Goal: Task Accomplishment & Management: Complete application form

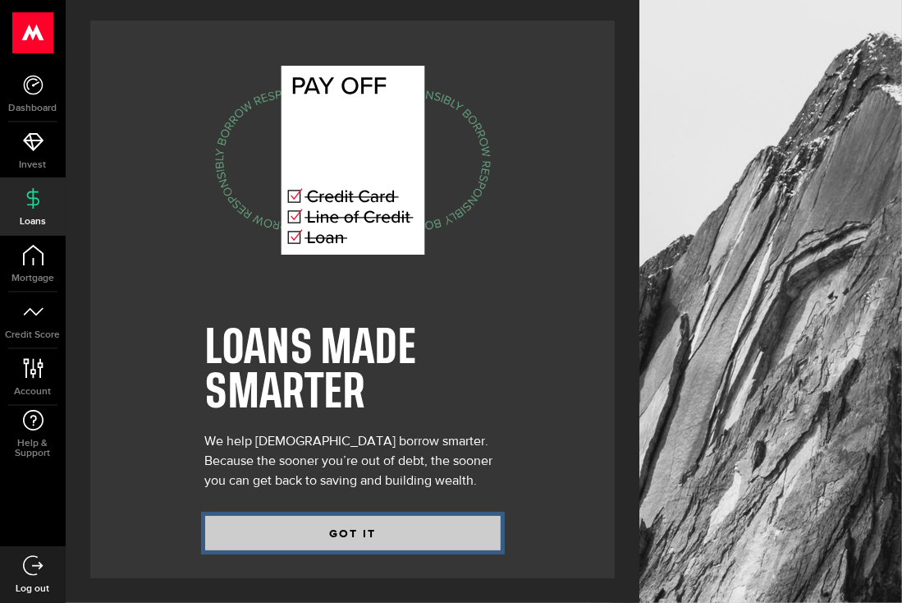
click at [362, 528] on button "GOT IT" at bounding box center [353, 533] width 296 height 34
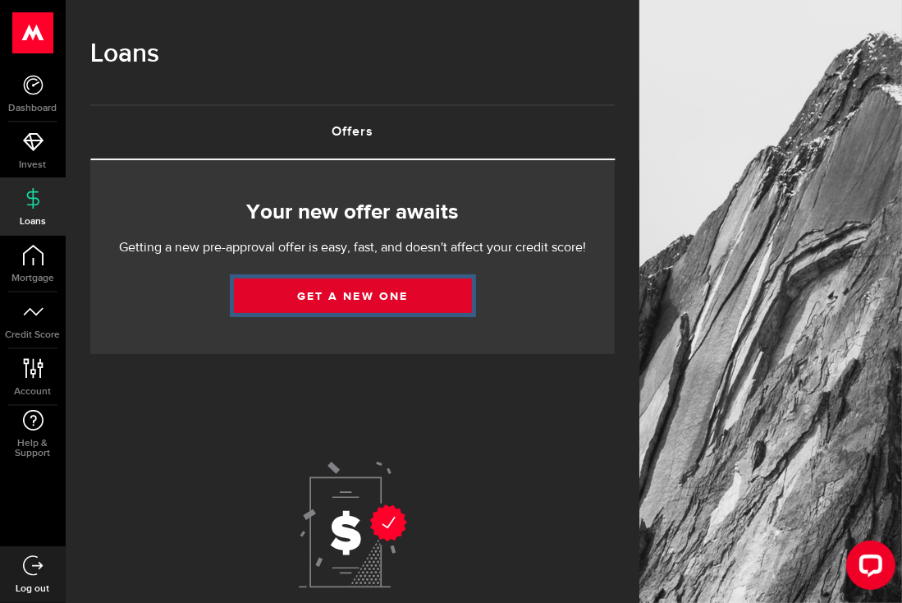
click at [380, 295] on link "Get a new one" at bounding box center [353, 295] width 238 height 34
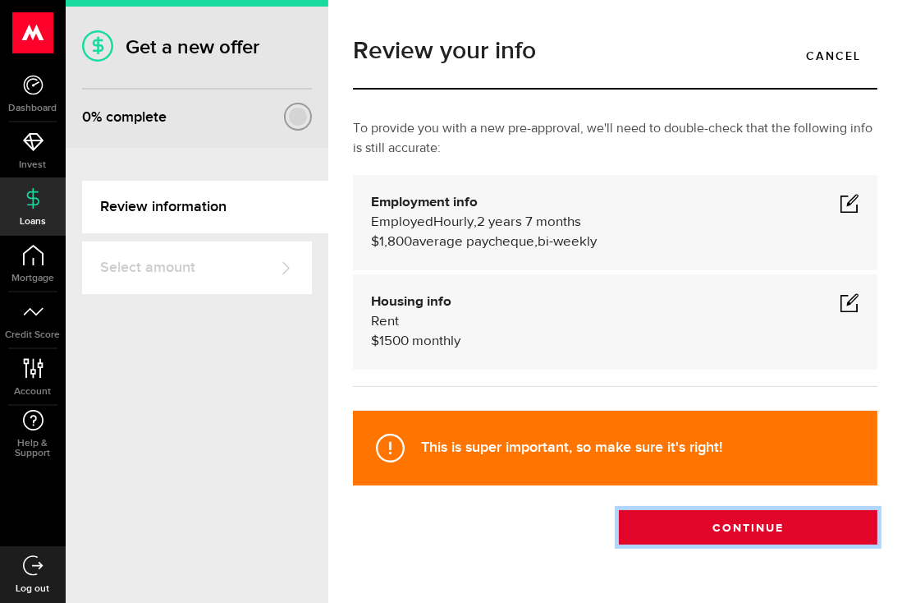
click at [735, 510] on button "Continue" at bounding box center [748, 527] width 259 height 34
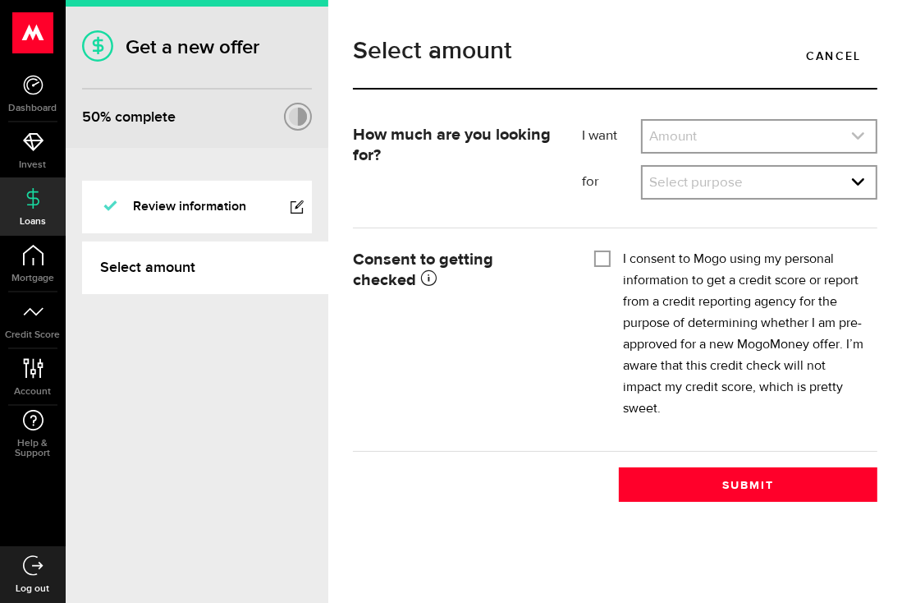
click at [860, 131] on icon "expand select" at bounding box center [858, 136] width 14 height 14
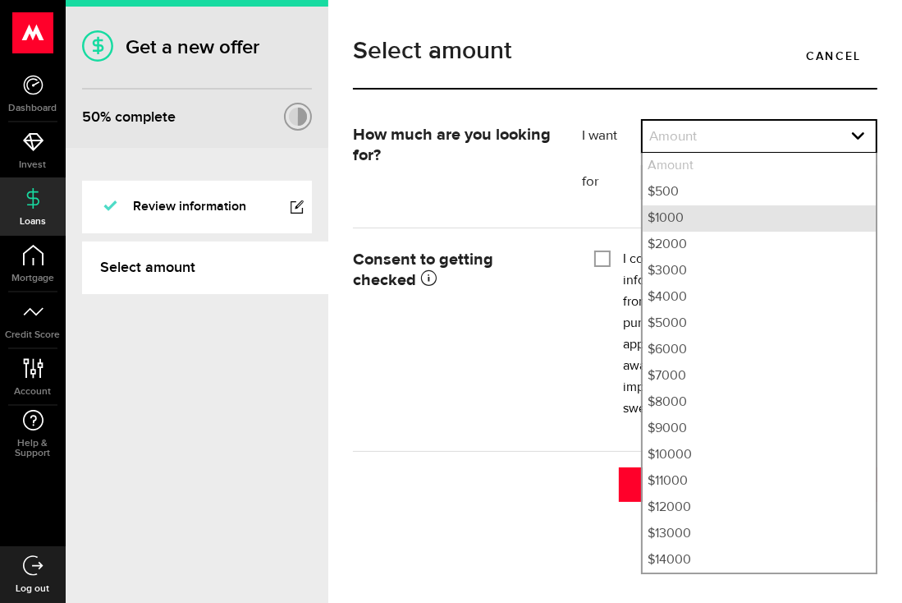
click at [705, 213] on li "$1000" at bounding box center [759, 218] width 233 height 26
select select "1000"
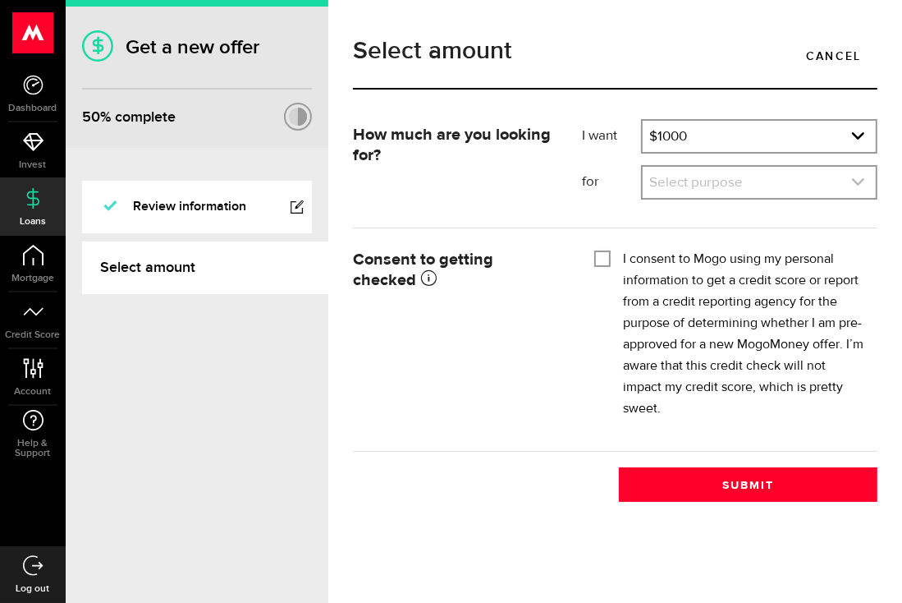
click at [731, 173] on link "expand select" at bounding box center [759, 182] width 233 height 31
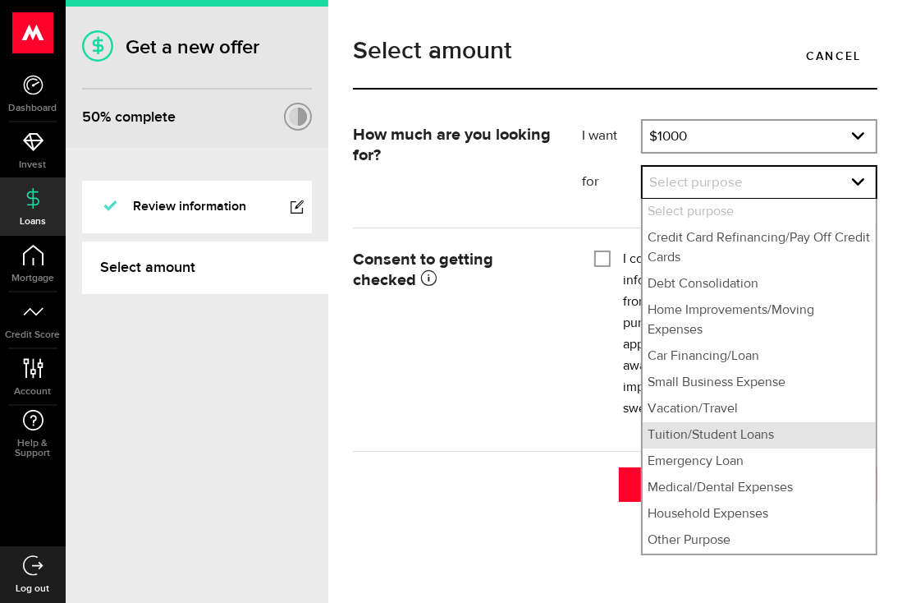
click at [711, 422] on li "Tuition/Student Loans" at bounding box center [759, 435] width 233 height 26
select select "Tuition/Student Loans"
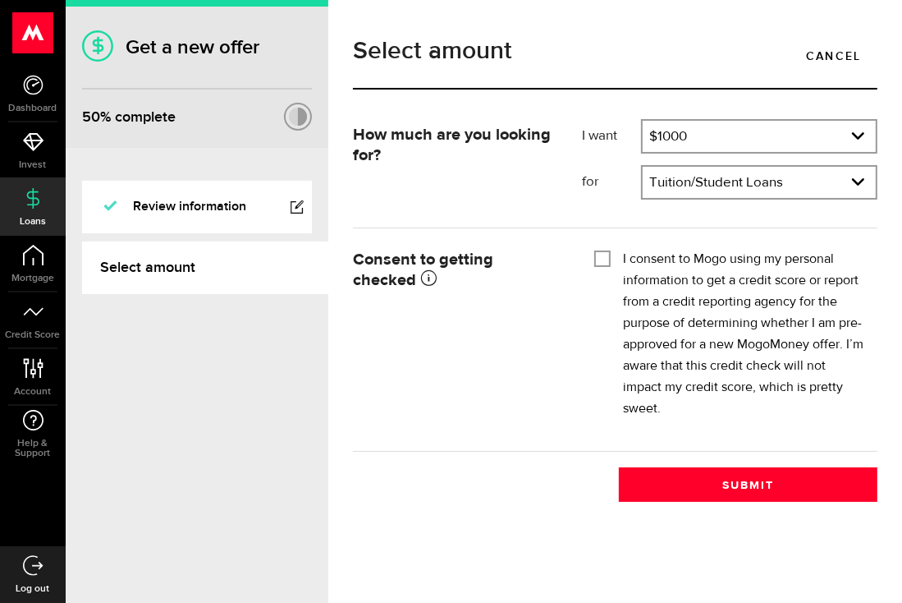
click at [602, 250] on input "I consent to Mogo using my personal information to get a credit score or report…" at bounding box center [602, 257] width 16 height 16
checkbox input "true"
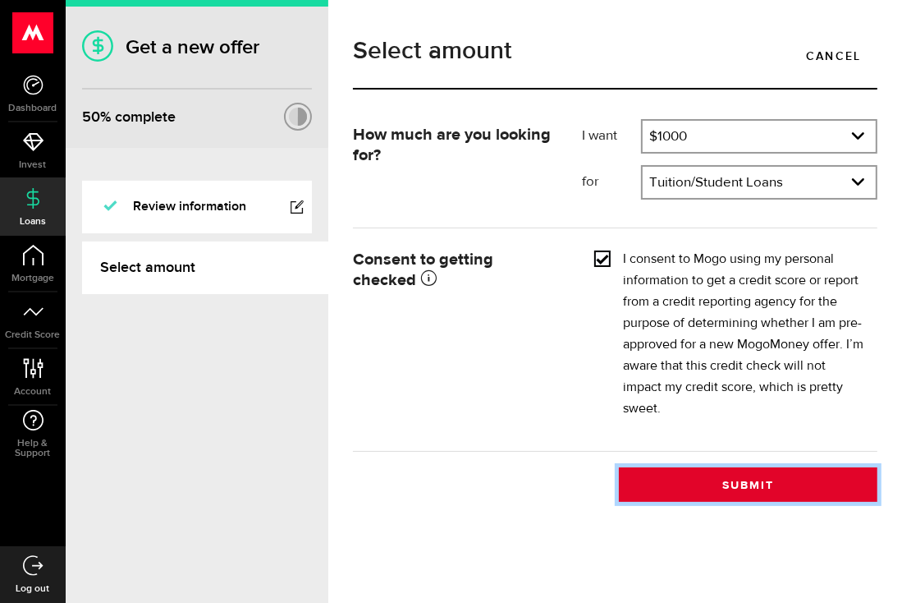
click at [694, 467] on button "Submit" at bounding box center [748, 484] width 259 height 34
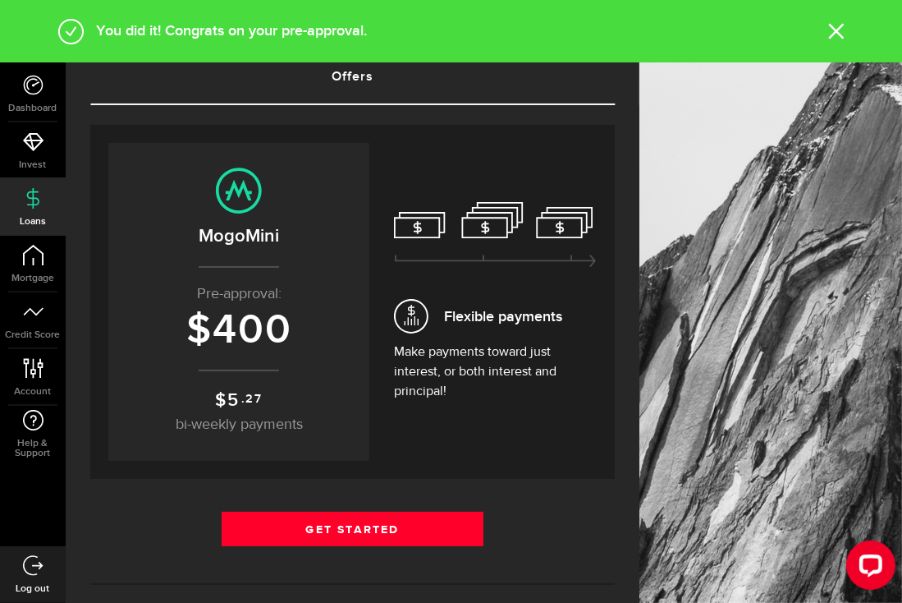
scroll to position [60, 0]
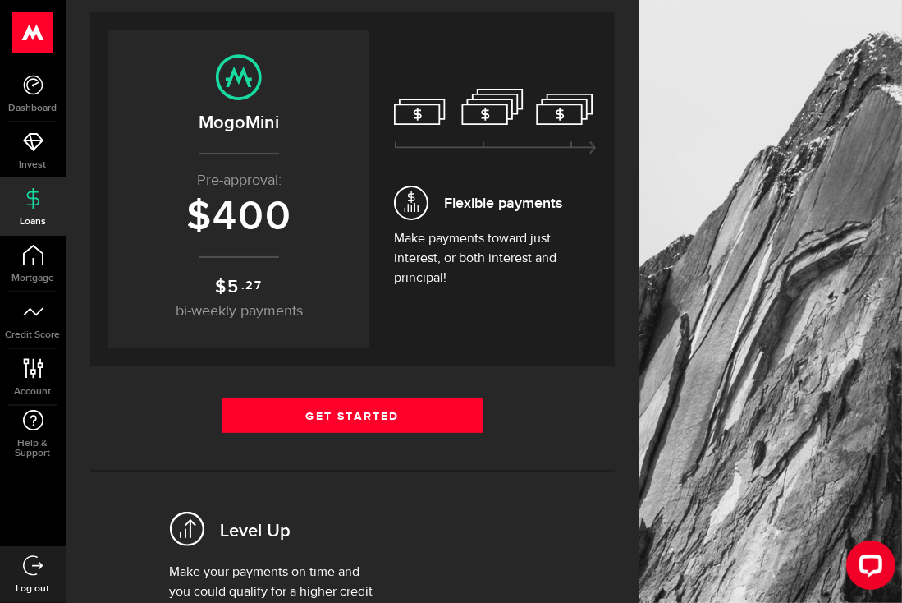
scroll to position [167, 0]
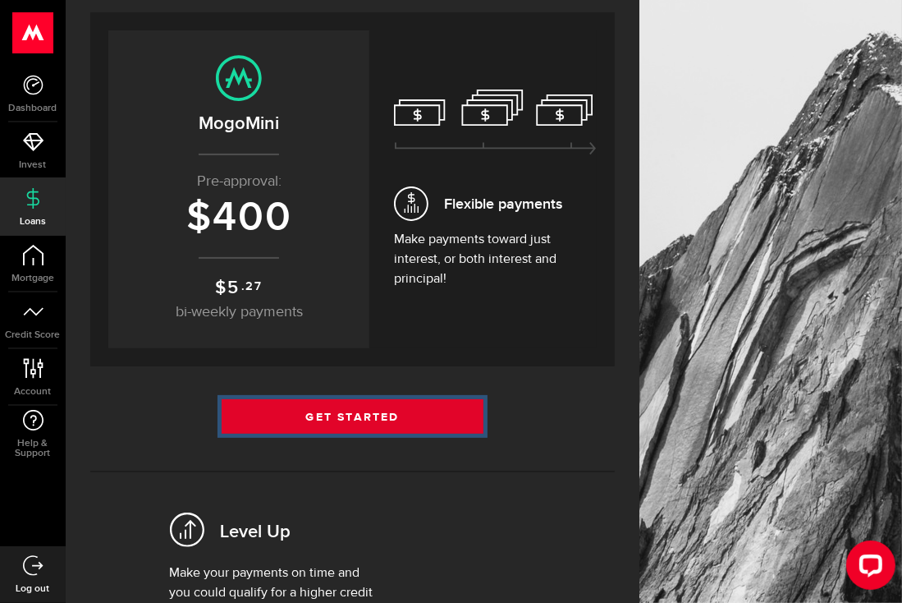
click at [388, 399] on link "Get Started" at bounding box center [353, 416] width 263 height 34
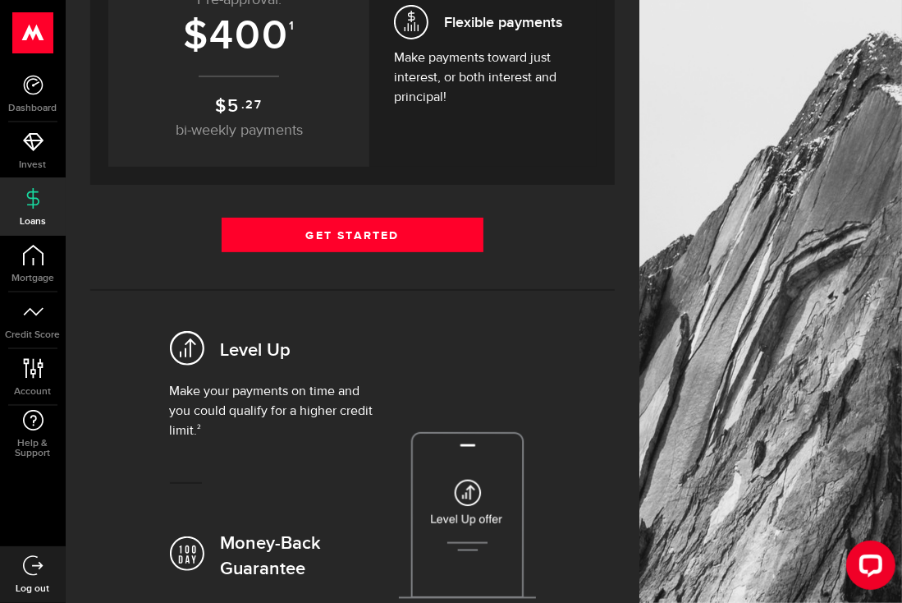
scroll to position [348, 0]
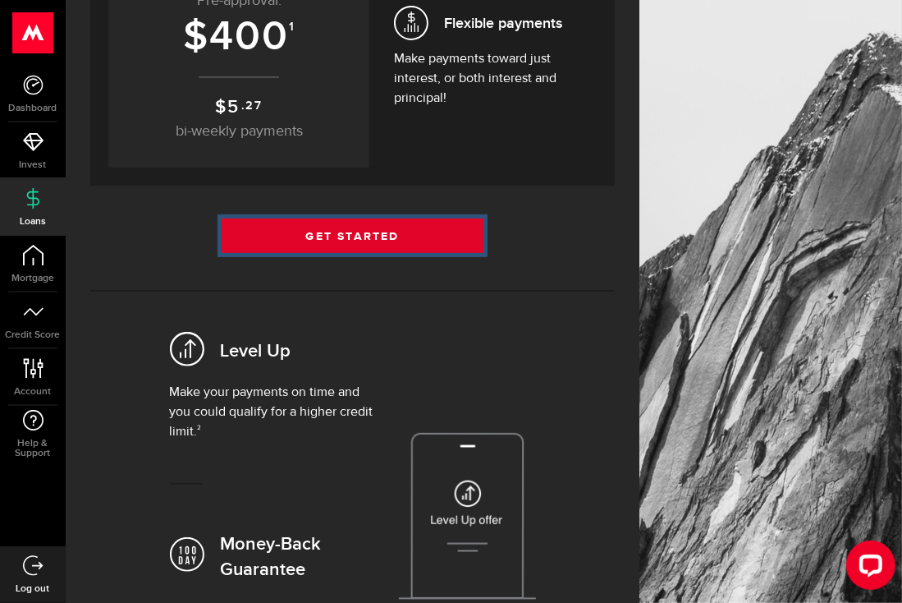
click at [396, 218] on link "Get Started" at bounding box center [353, 235] width 263 height 34
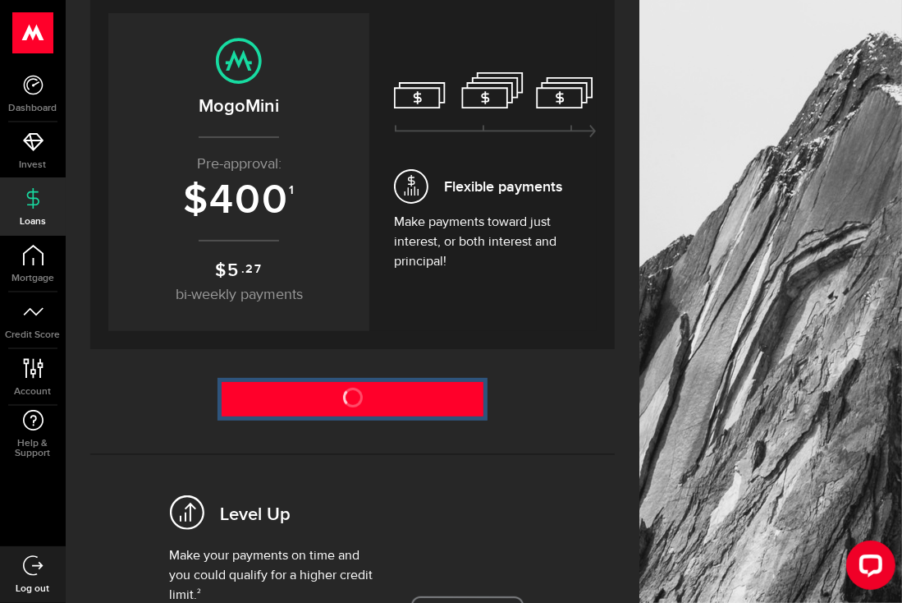
scroll to position [162, 0]
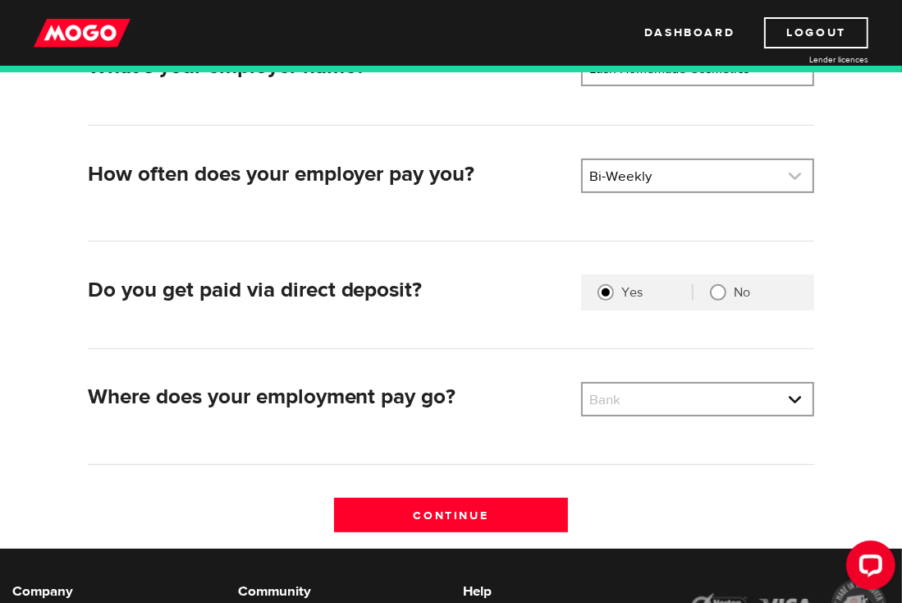
scroll to position [302, 0]
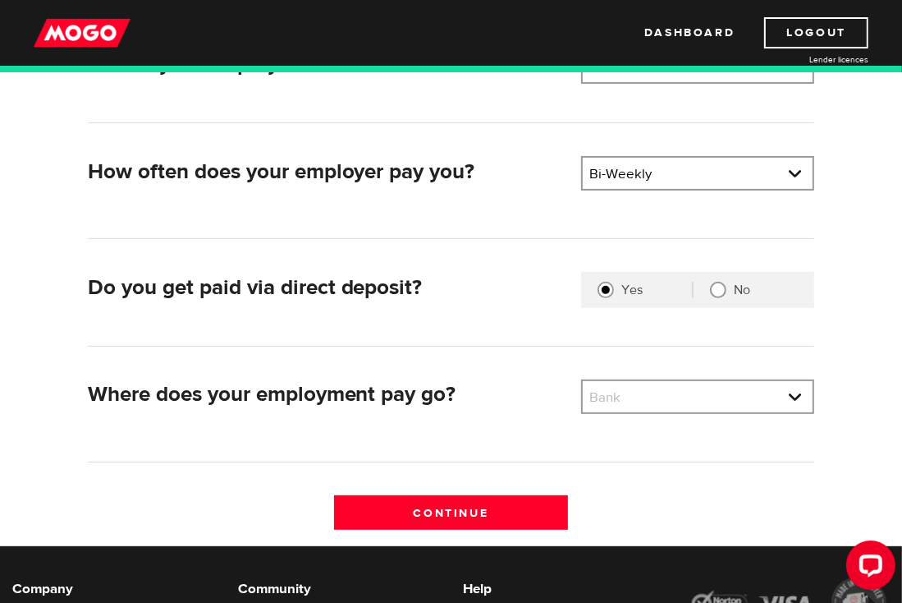
click at [721, 286] on input "No" at bounding box center [718, 290] width 16 height 16
radio input "true"
click at [612, 398] on link at bounding box center [698, 396] width 231 height 31
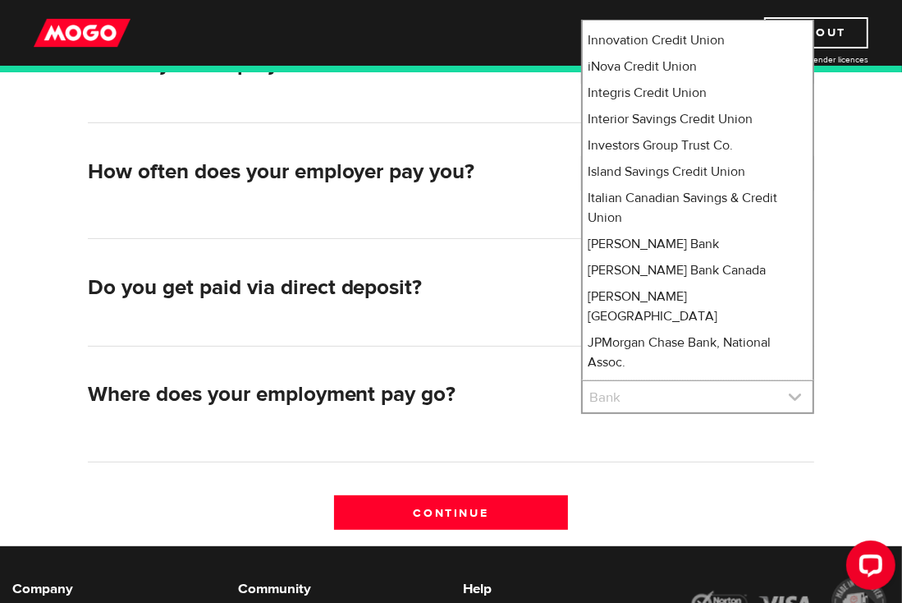
scroll to position [7037, 0]
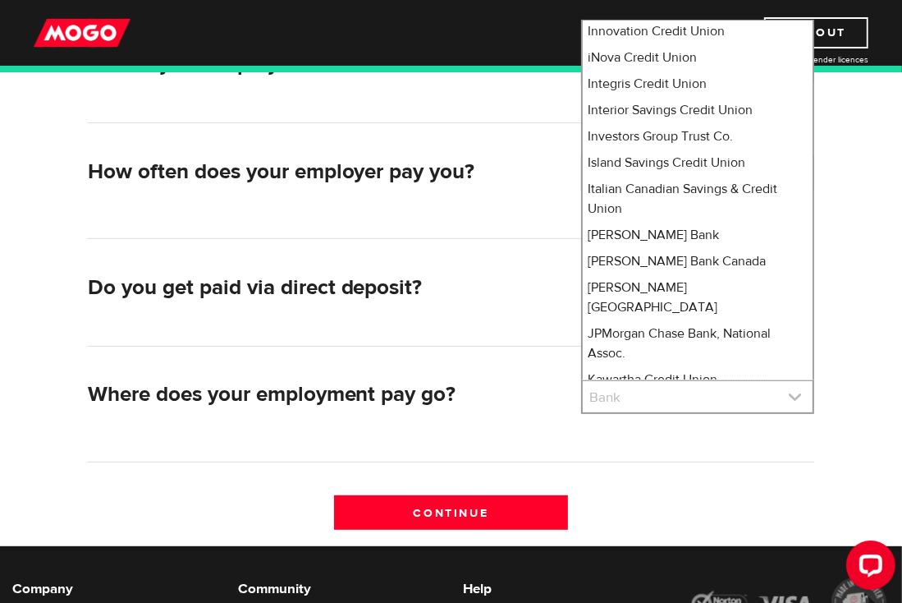
click at [802, 396] on link at bounding box center [698, 396] width 231 height 31
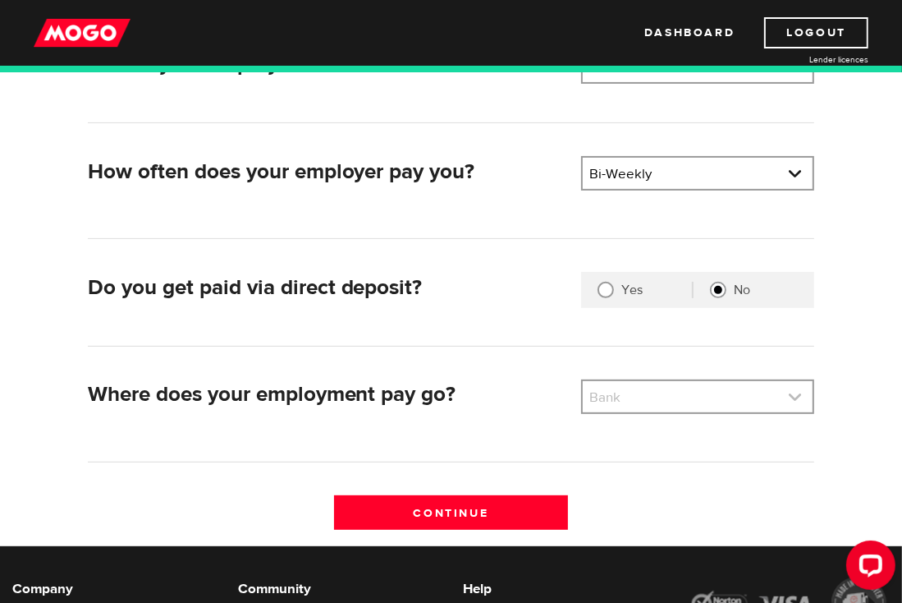
click at [802, 396] on link at bounding box center [698, 396] width 231 height 31
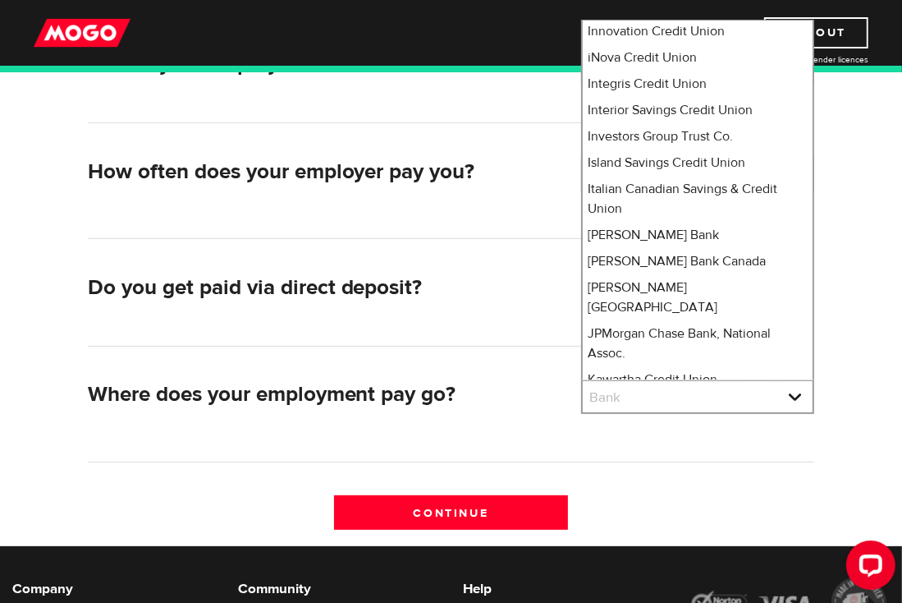
scroll to position [22, 0]
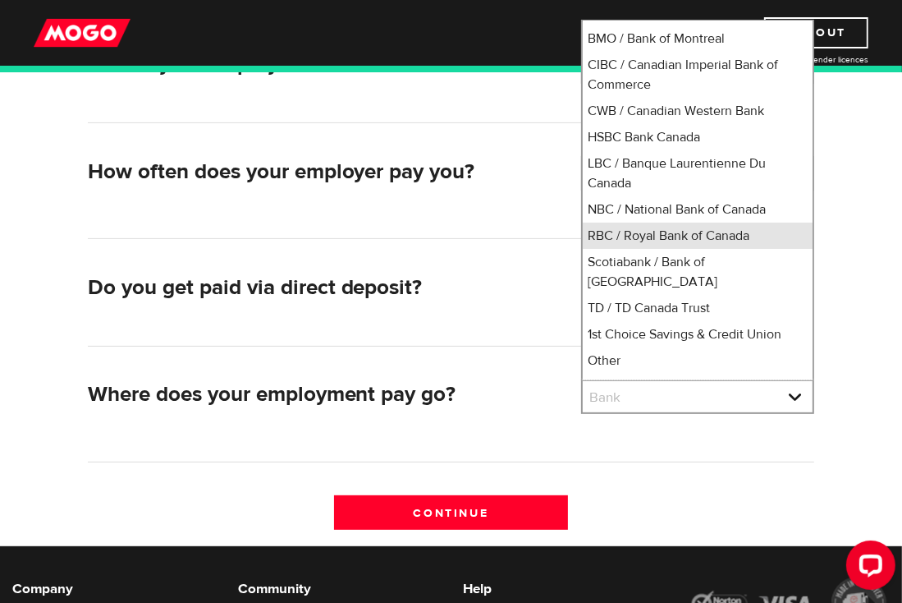
click at [626, 235] on li "RBC / Royal Bank of Canada" at bounding box center [698, 236] width 231 height 26
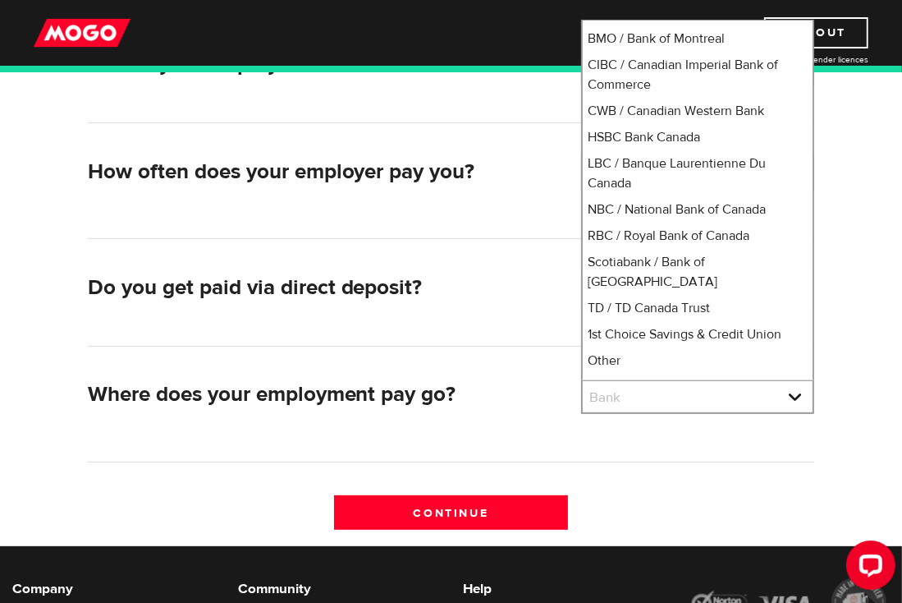
select select "8"
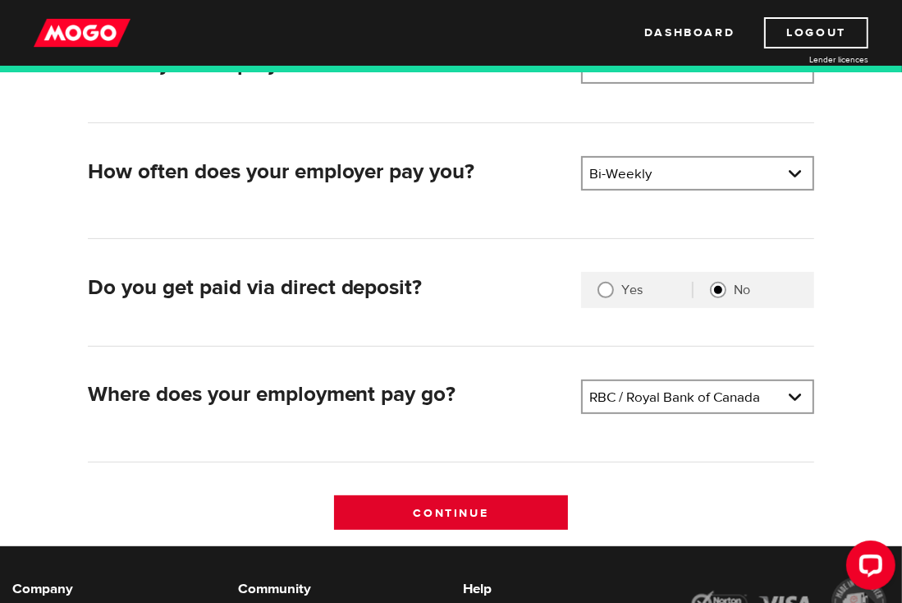
click at [477, 513] on input "Continue" at bounding box center [451, 512] width 234 height 34
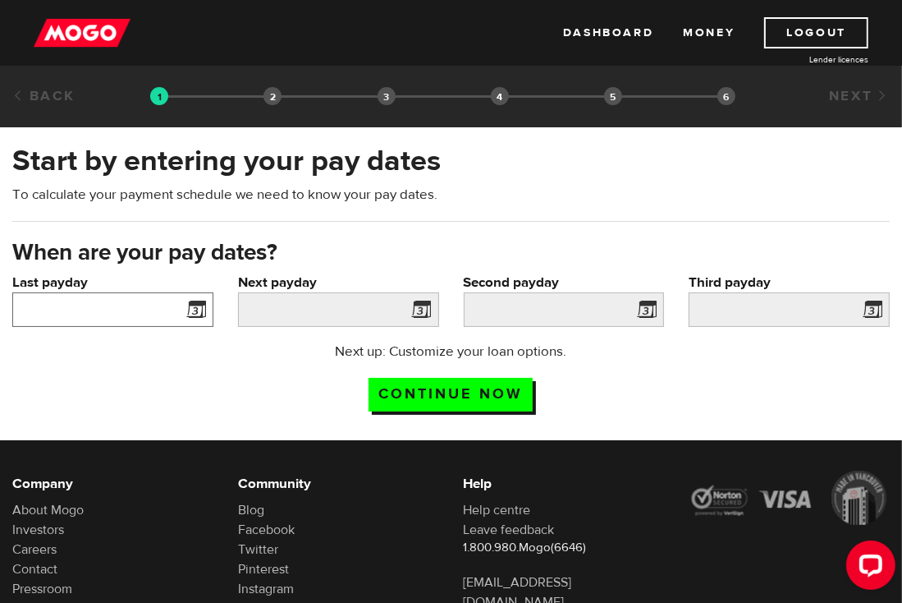
click at [180, 307] on input "Last payday" at bounding box center [112, 309] width 201 height 34
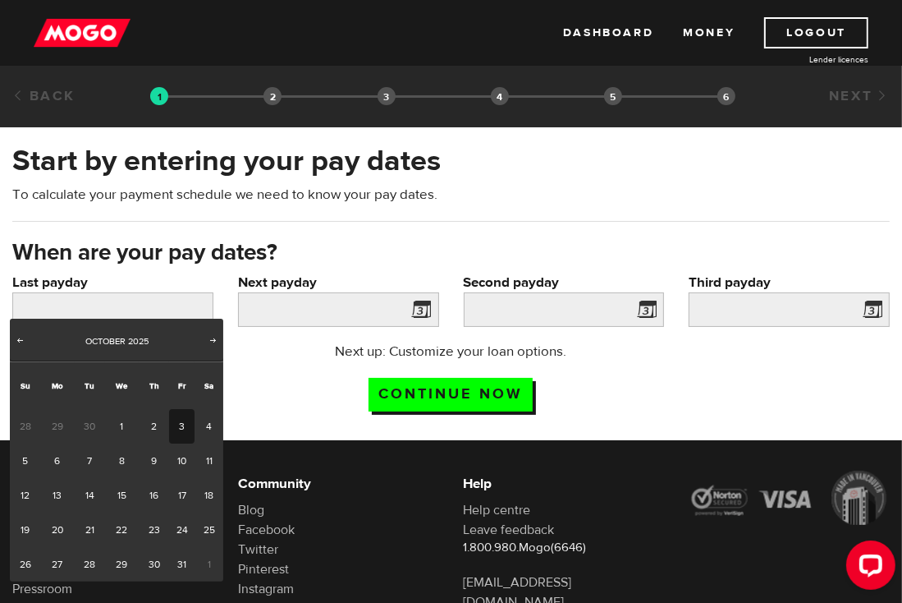
click at [183, 422] on link "3" at bounding box center [181, 426] width 25 height 34
type input "2025/10/03"
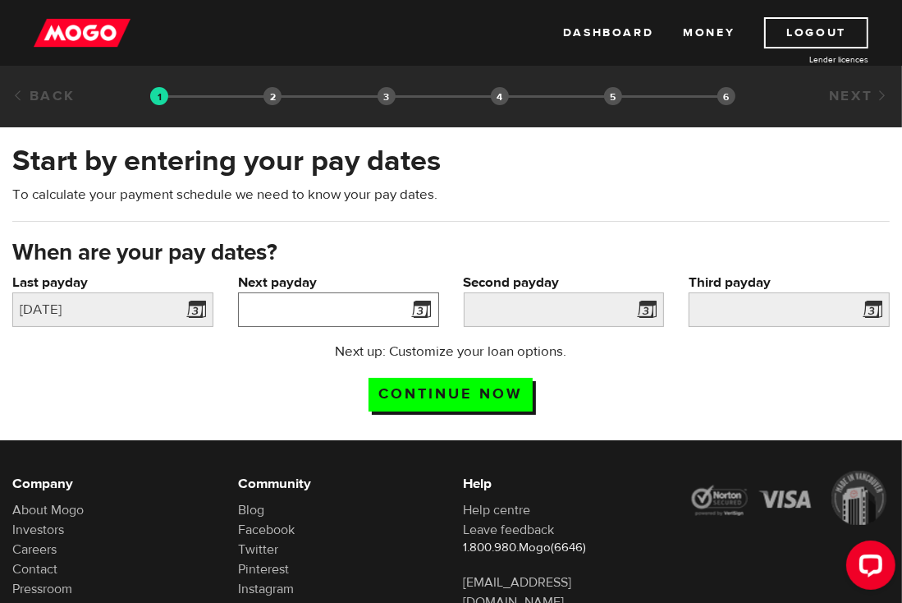
click at [381, 299] on input "Next payday" at bounding box center [338, 309] width 201 height 34
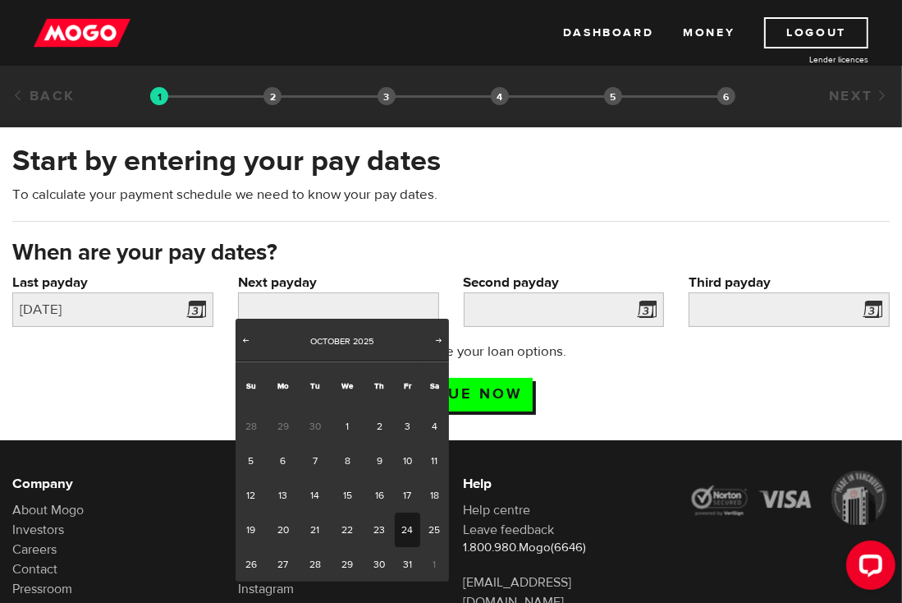
click at [409, 512] on link "24" at bounding box center [407, 529] width 25 height 34
type input "2025/10/24"
type input "2025/11/7"
type input "2025/11/21"
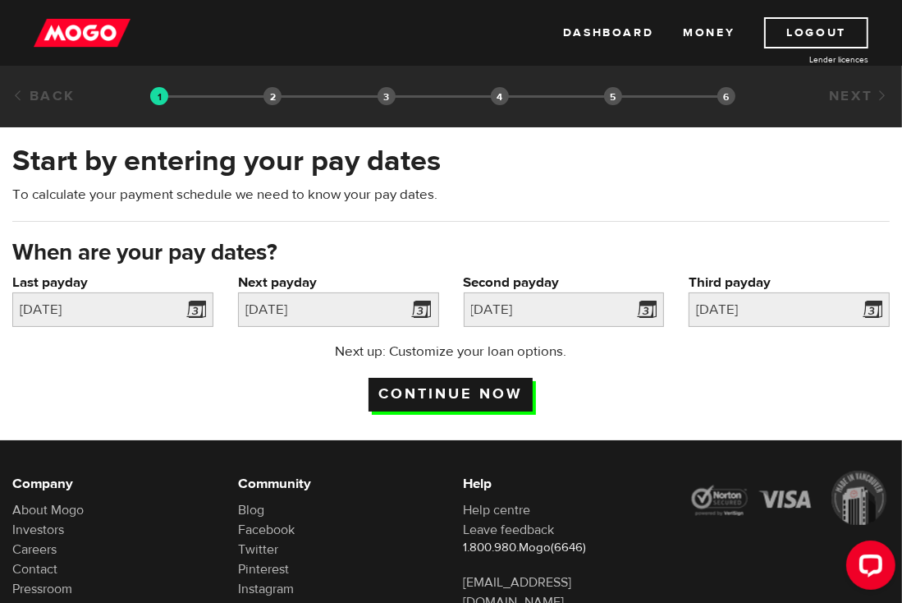
click at [469, 378] on input "Continue now" at bounding box center [451, 395] width 164 height 34
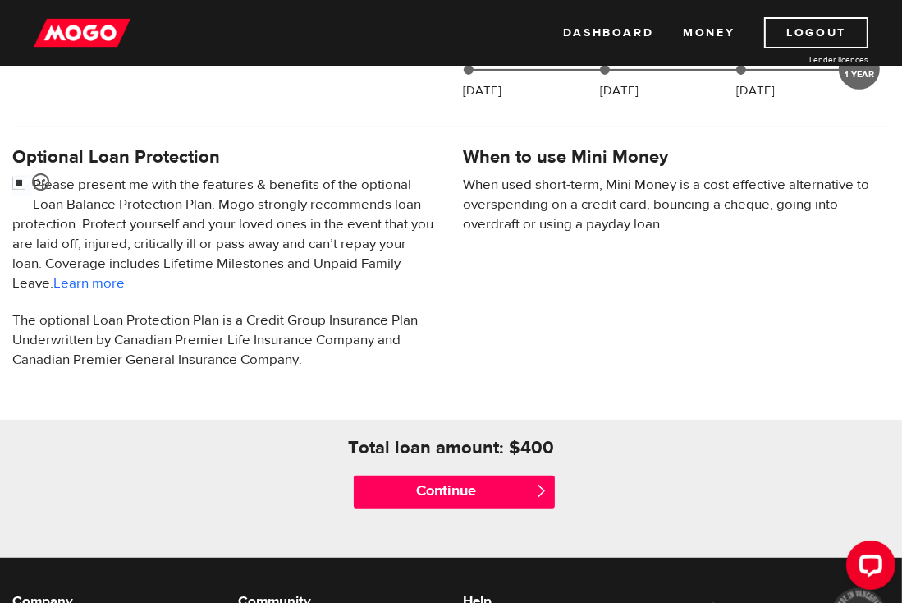
scroll to position [486, 0]
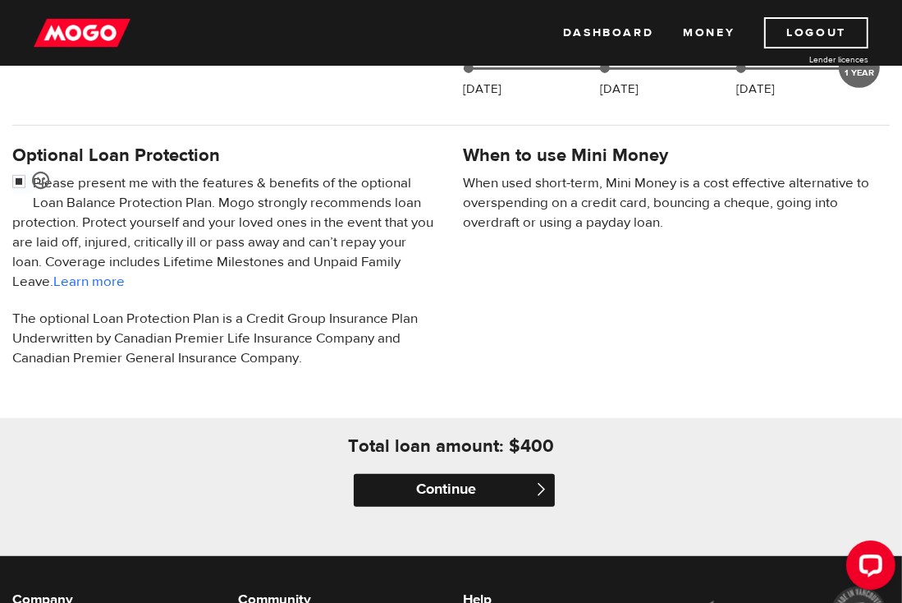
click at [486, 477] on input "Continue" at bounding box center [454, 490] width 201 height 33
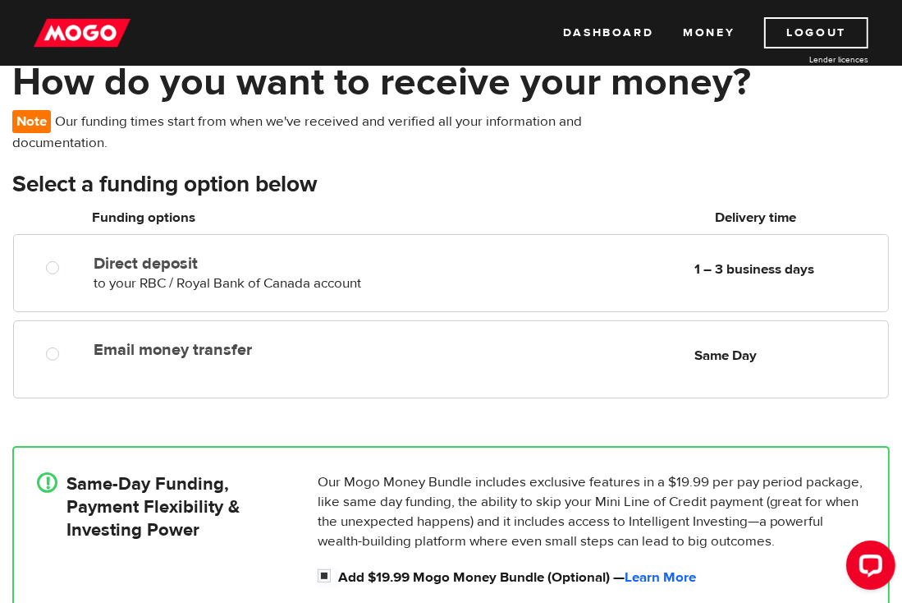
scroll to position [93, 0]
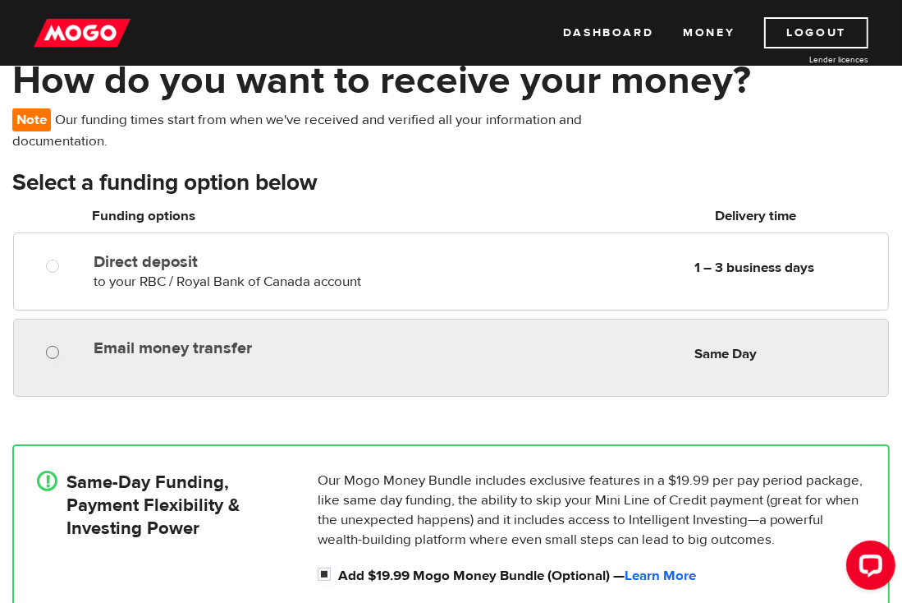
click at [50, 345] on input "Email money transfer" at bounding box center [56, 354] width 21 height 21
radio input "true"
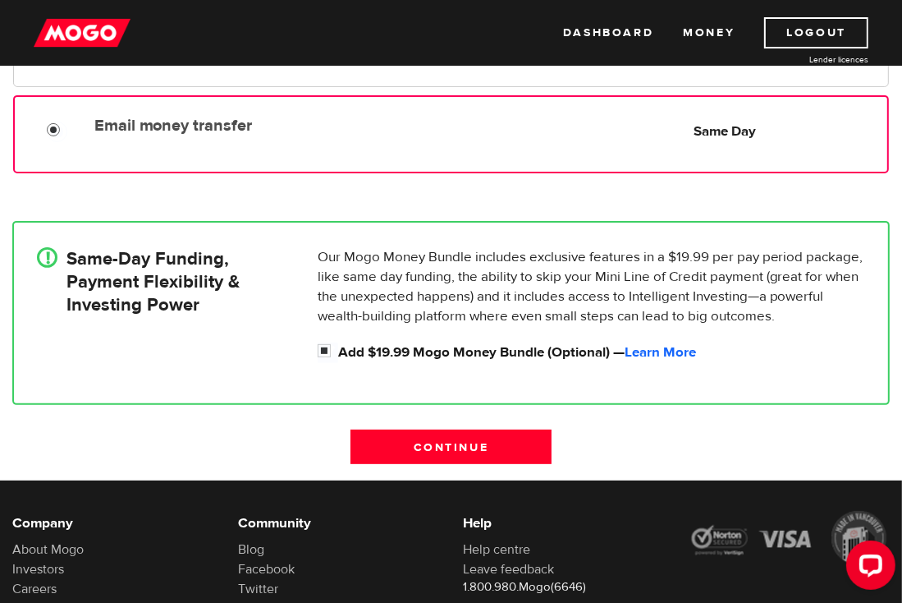
scroll to position [320, 0]
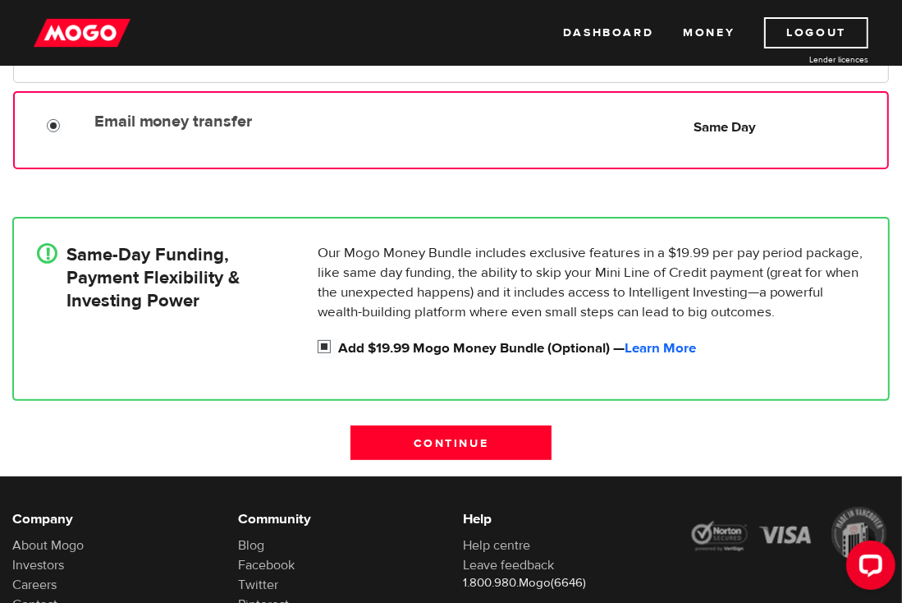
click at [322, 338] on input "Add $19.99 Mogo Money Bundle (Optional) — Learn More" at bounding box center [328, 348] width 21 height 21
checkbox input "false"
radio input "false"
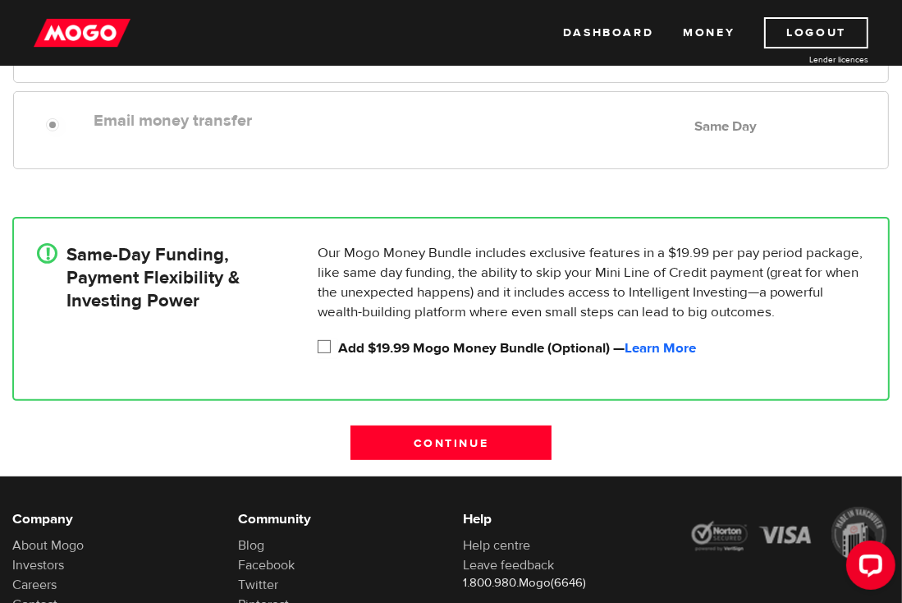
click at [324, 339] on input "Add $19.99 Mogo Money Bundle (Optional) — Learn More" at bounding box center [328, 348] width 21 height 21
checkbox input "true"
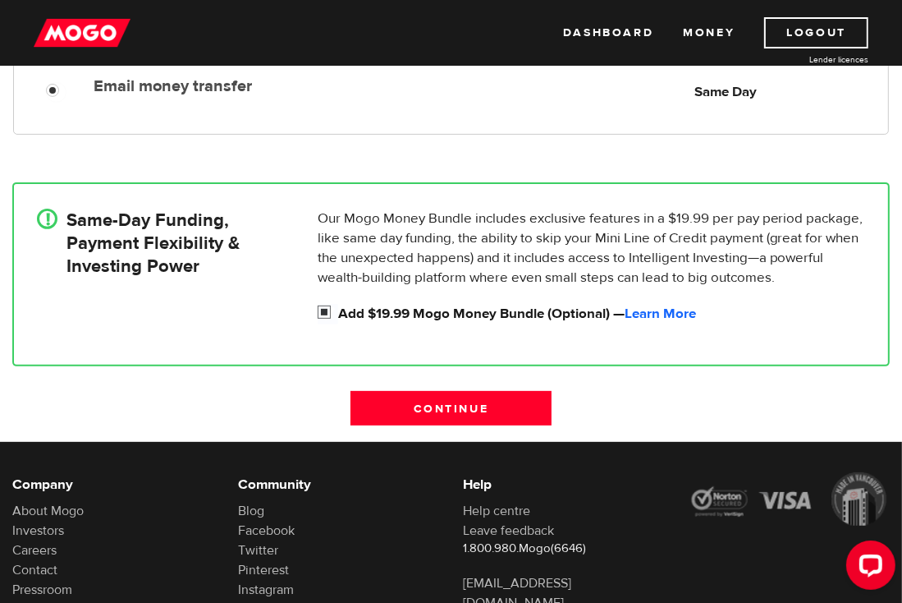
scroll to position [356, 0]
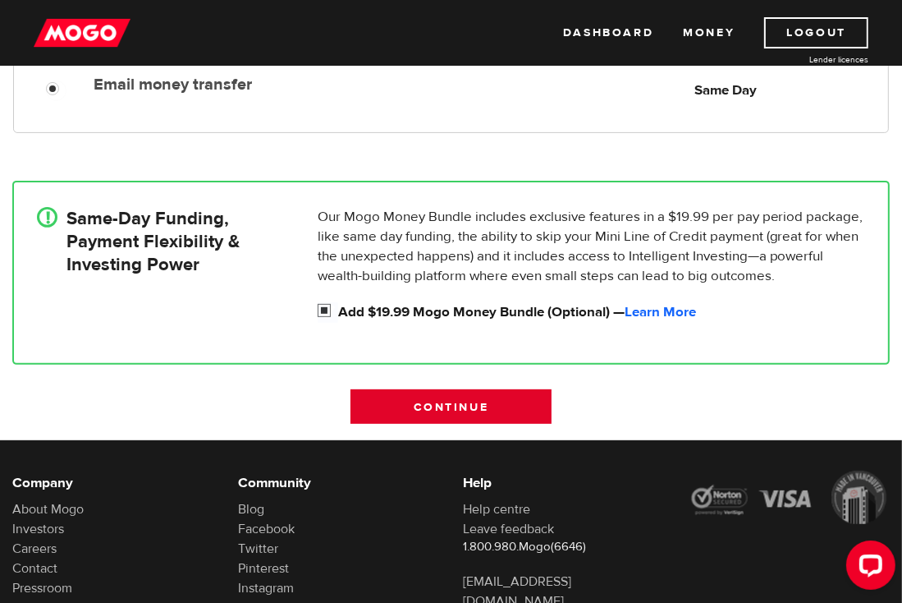
click at [434, 406] on input "Continue" at bounding box center [451, 406] width 201 height 34
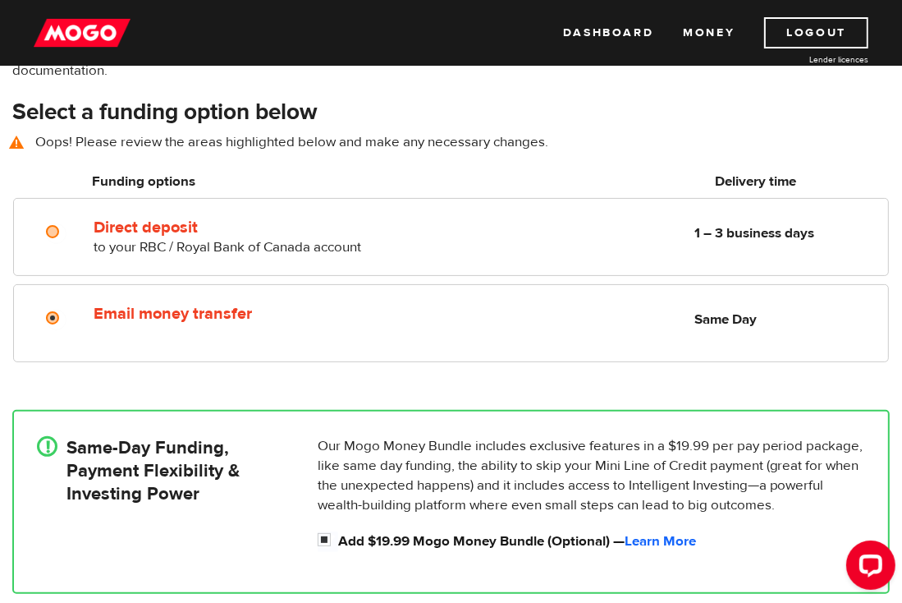
scroll to position [128, 0]
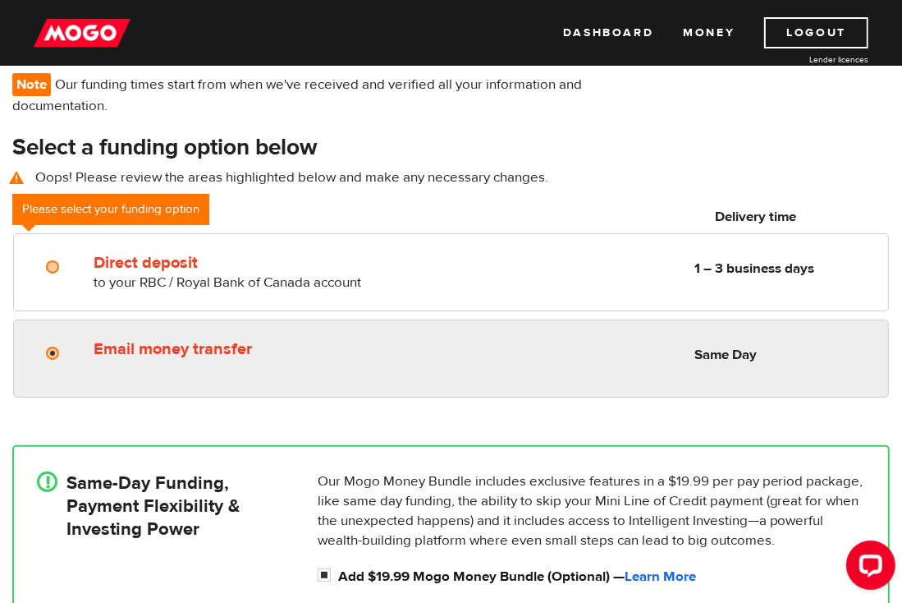
click at [53, 345] on input "Email money transfer" at bounding box center [56, 355] width 21 height 21
radio input "true"
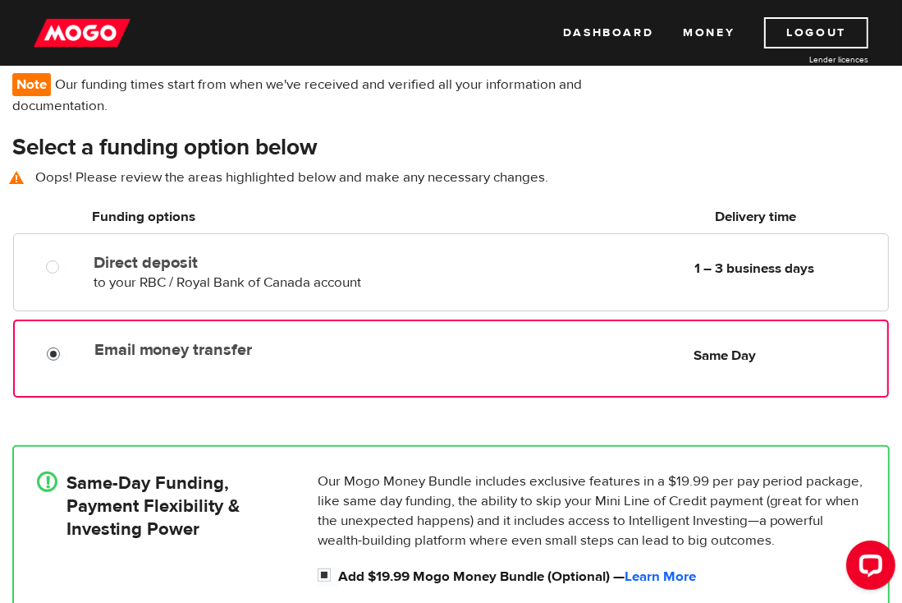
click at [51, 347] on input "Email money transfer" at bounding box center [57, 356] width 21 height 21
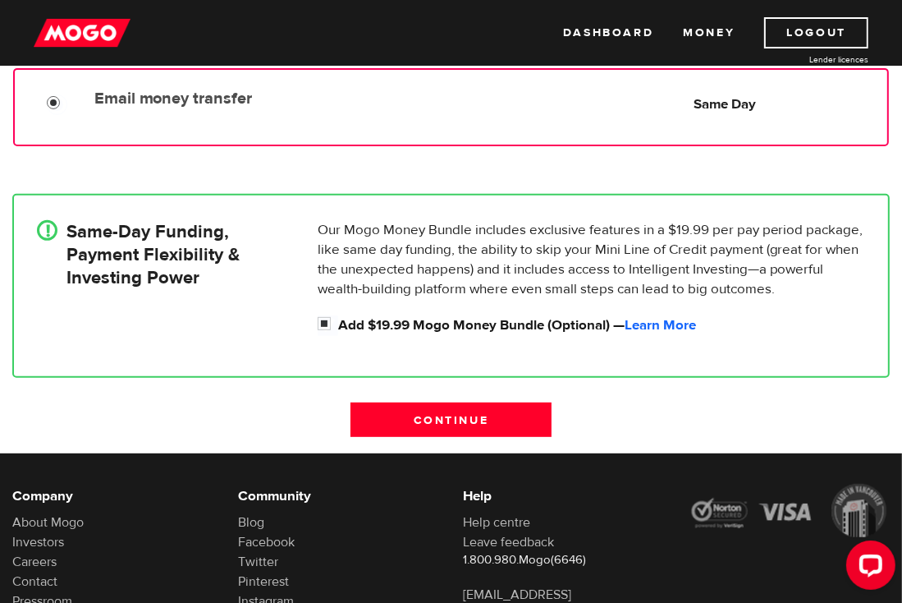
scroll to position [400, 0]
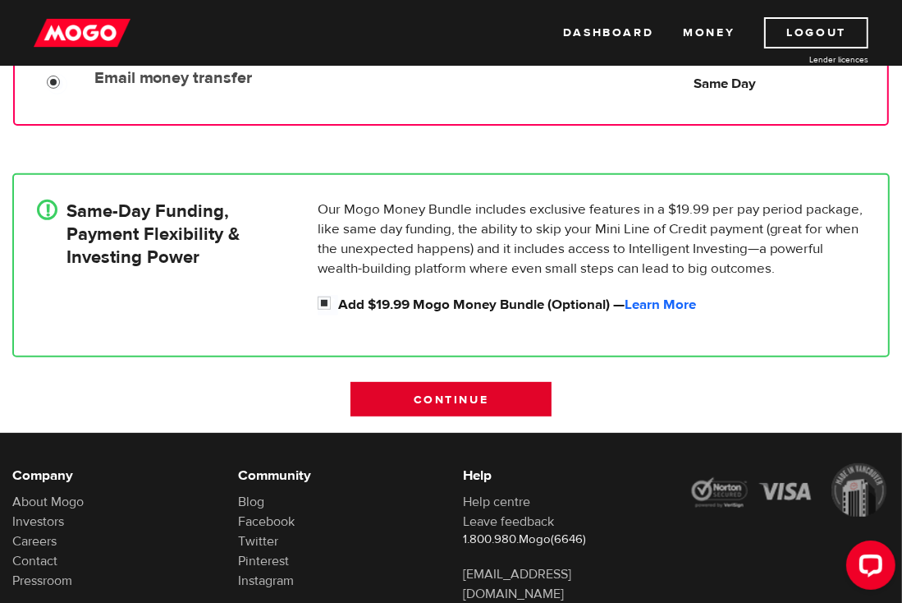
click at [416, 383] on input "Continue" at bounding box center [451, 399] width 201 height 34
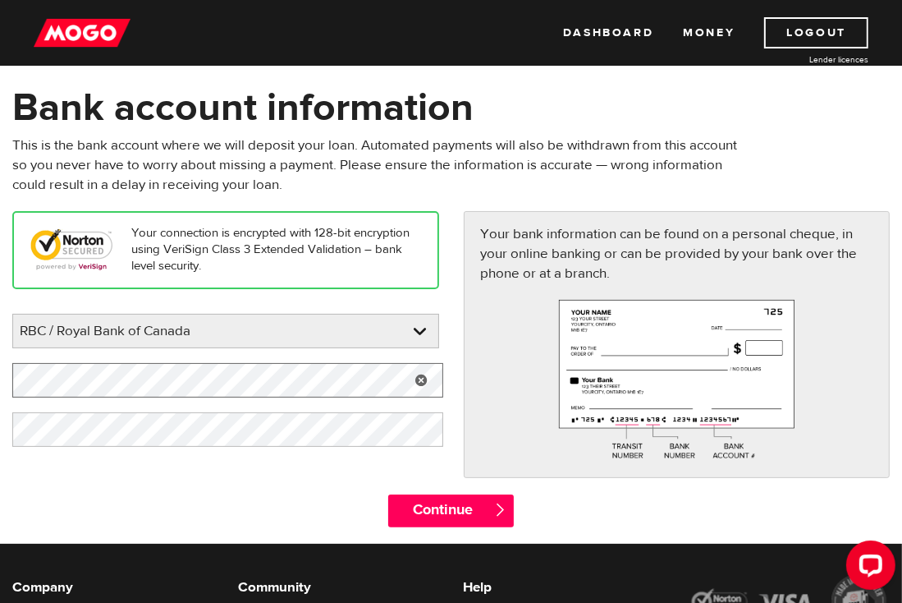
scroll to position [82, 0]
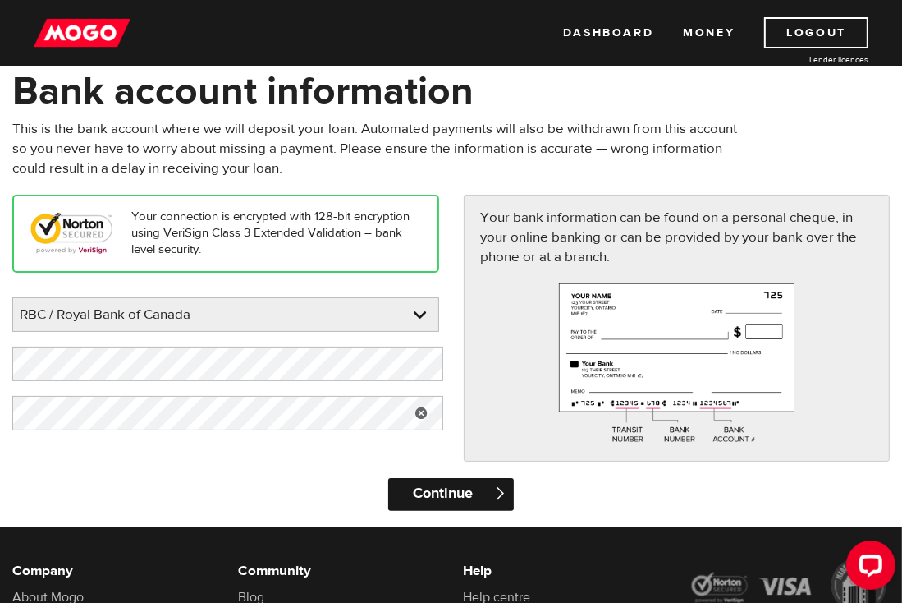
click at [462, 490] on input "Continue" at bounding box center [451, 494] width 126 height 33
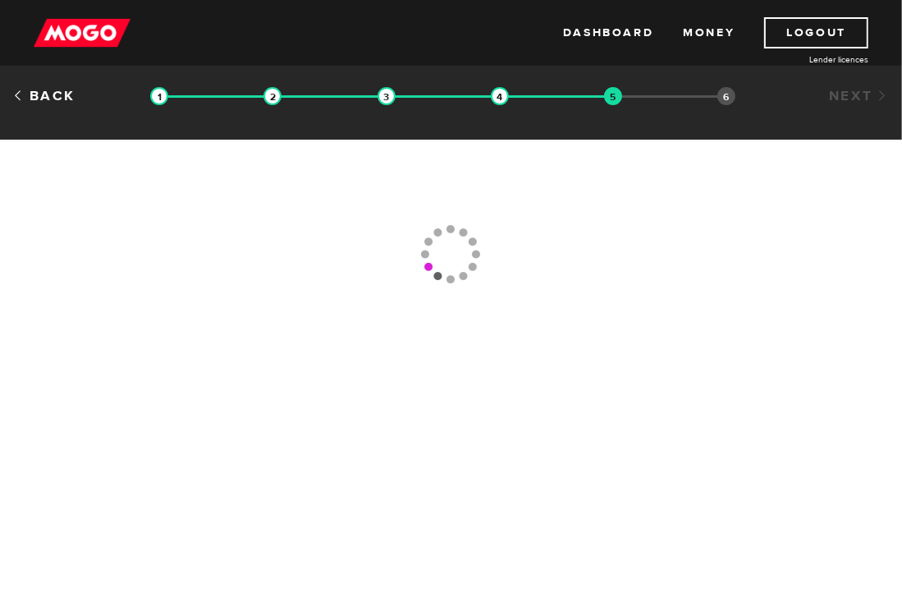
type input "[PHONE_NUMBER]"
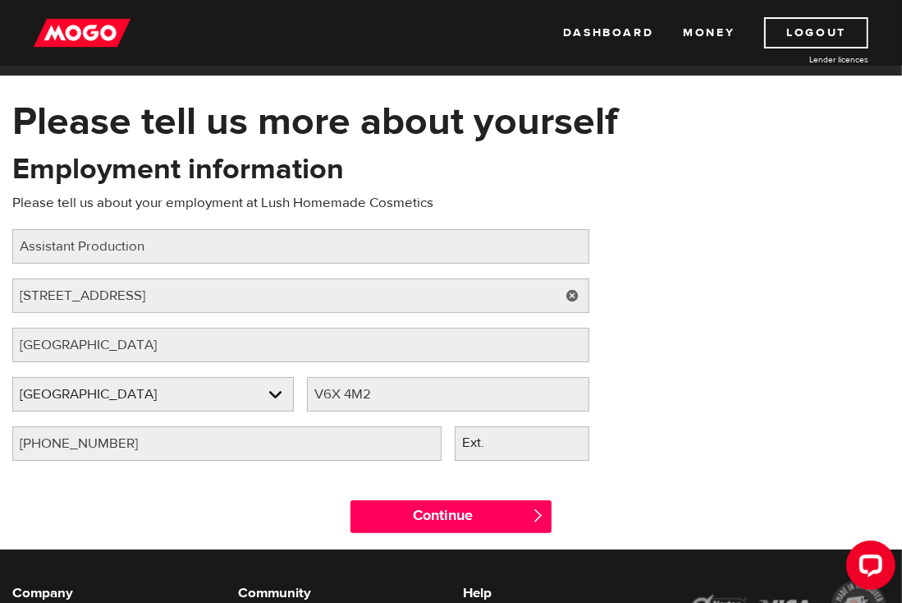
scroll to position [54, 0]
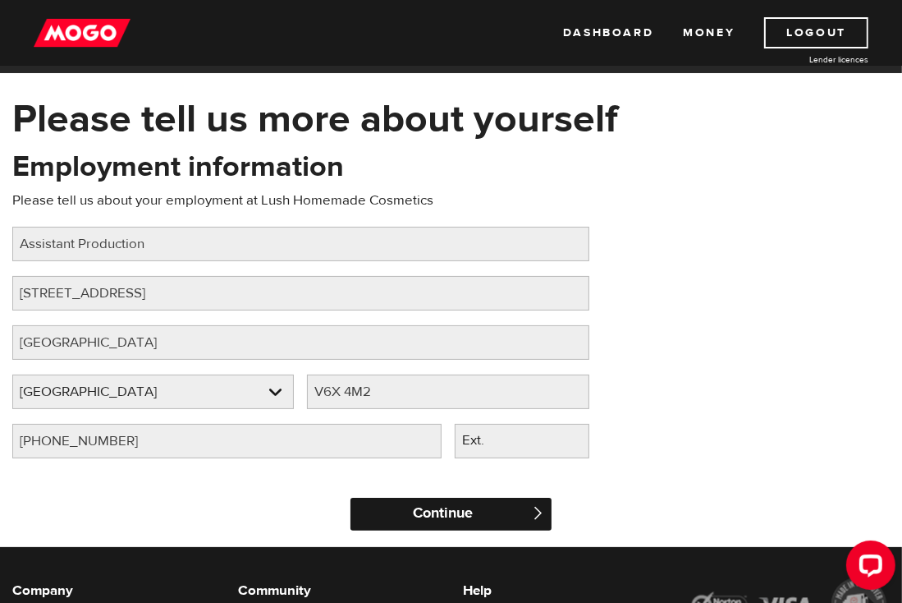
click at [466, 504] on input "Continue" at bounding box center [451, 514] width 201 height 33
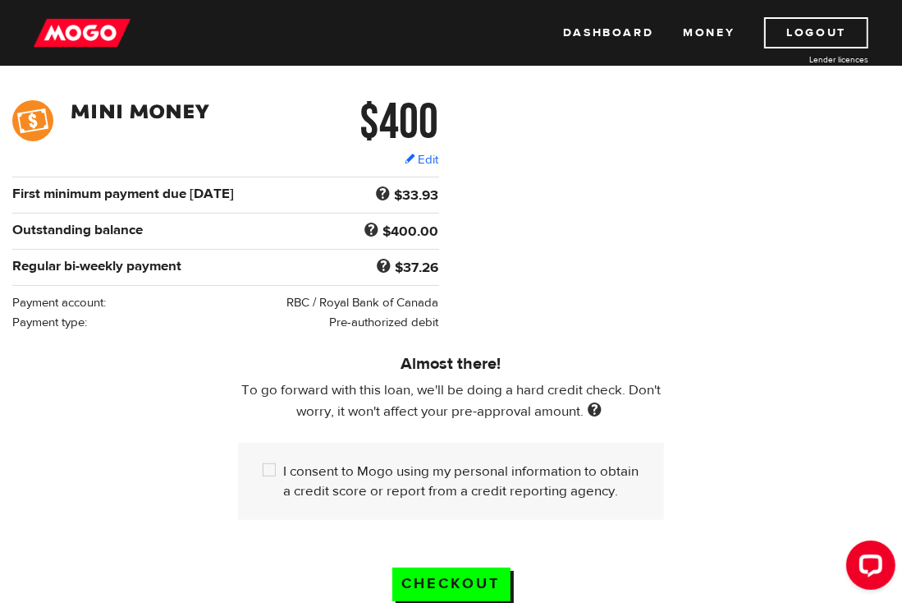
scroll to position [246, 0]
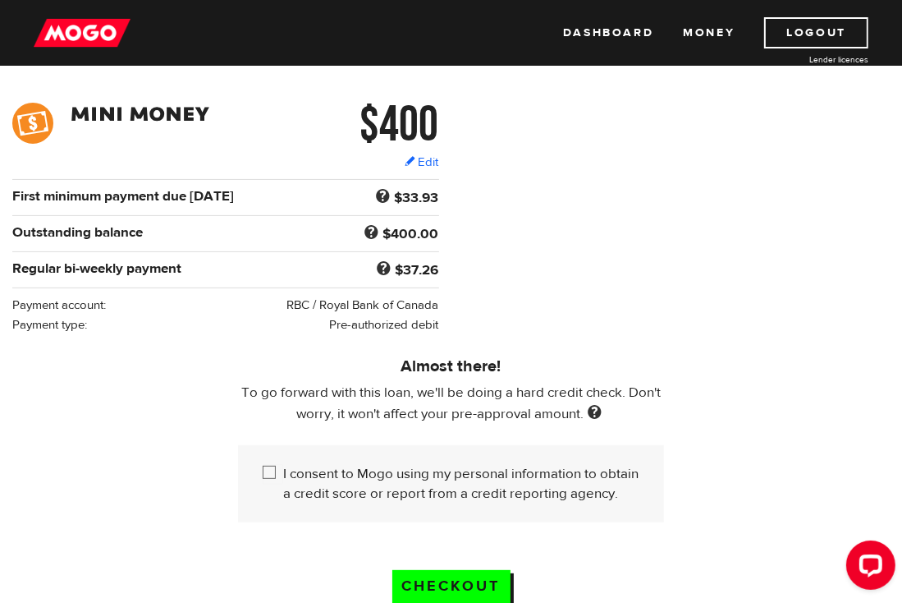
click at [269, 466] on input "I consent to Mogo using my personal information to obtain a credit score or rep…" at bounding box center [273, 474] width 21 height 21
checkbox input "true"
click at [409, 571] on input "Checkout" at bounding box center [451, 587] width 118 height 34
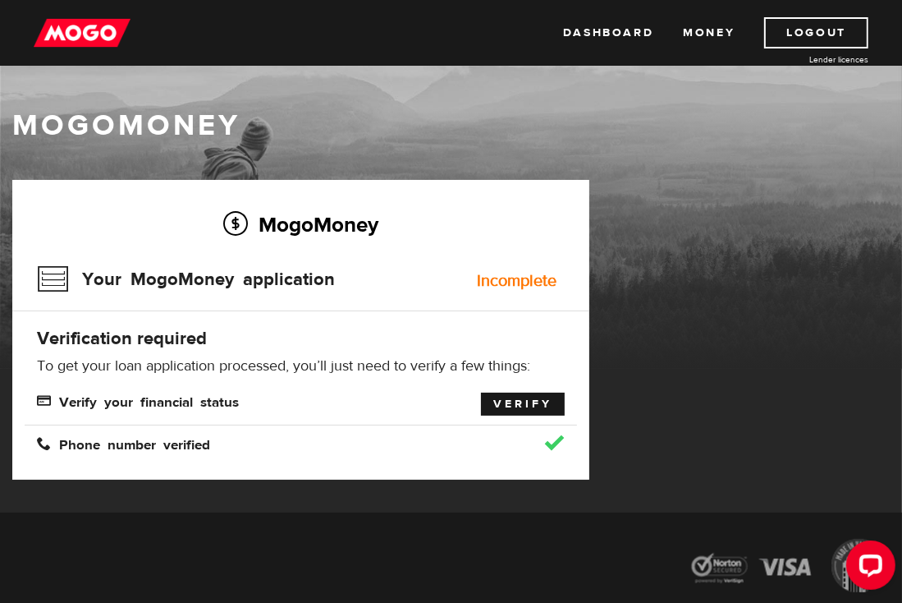
click at [524, 397] on link "Verify" at bounding box center [523, 403] width 84 height 23
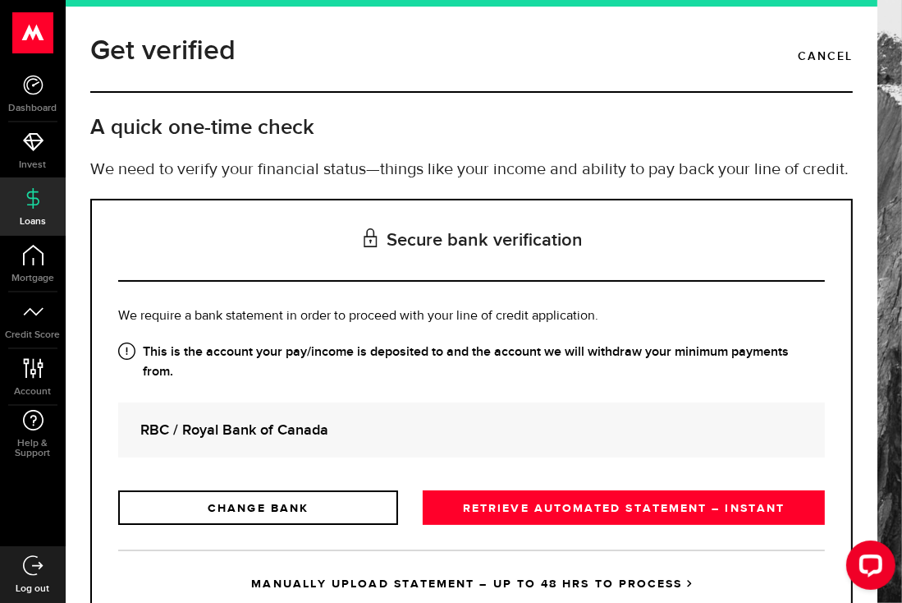
scroll to position [13, 0]
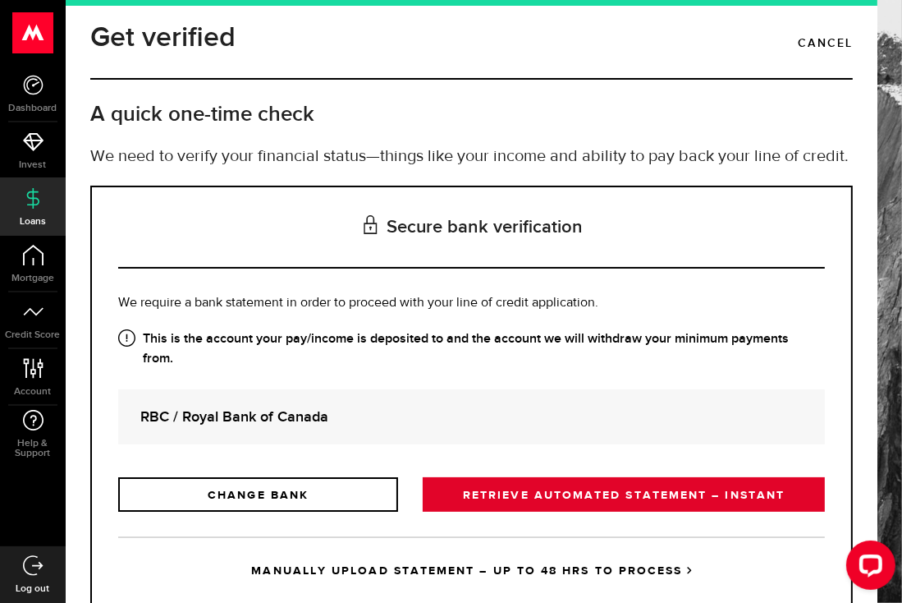
click at [551, 477] on link "RETRIEVE AUTOMATED STATEMENT – INSTANT" at bounding box center [624, 494] width 402 height 34
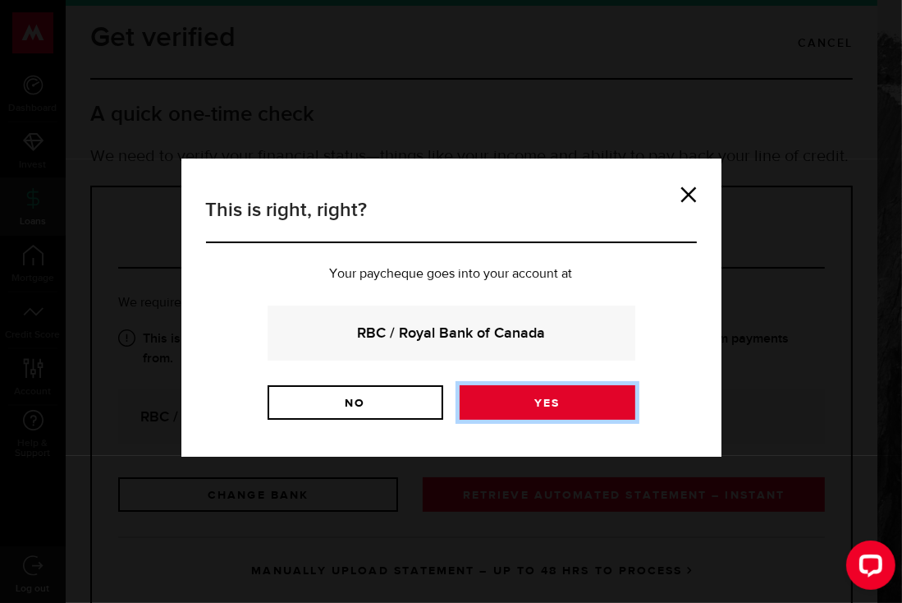
click at [493, 392] on link "Yes" at bounding box center [548, 402] width 176 height 34
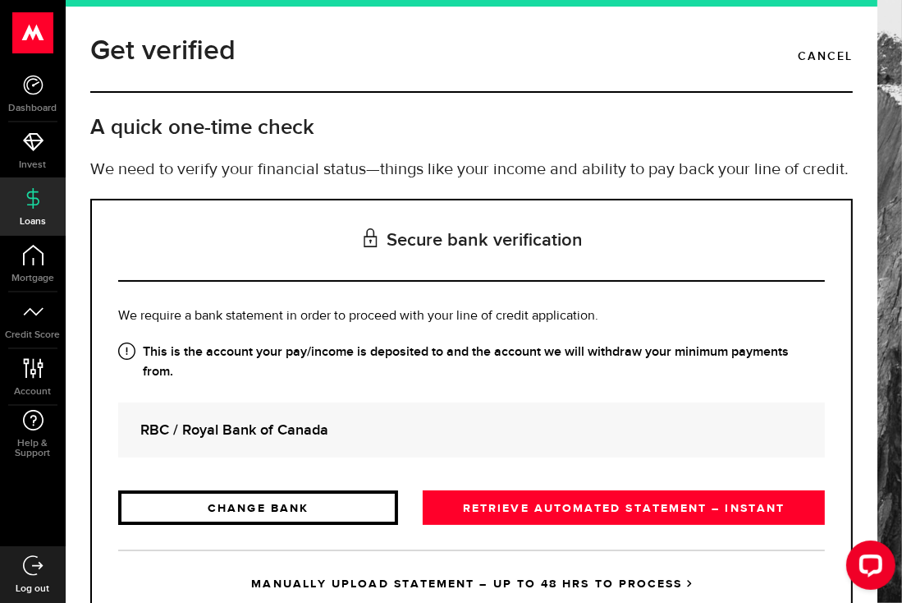
click at [370, 490] on link "CHANGE BANK" at bounding box center [258, 507] width 280 height 34
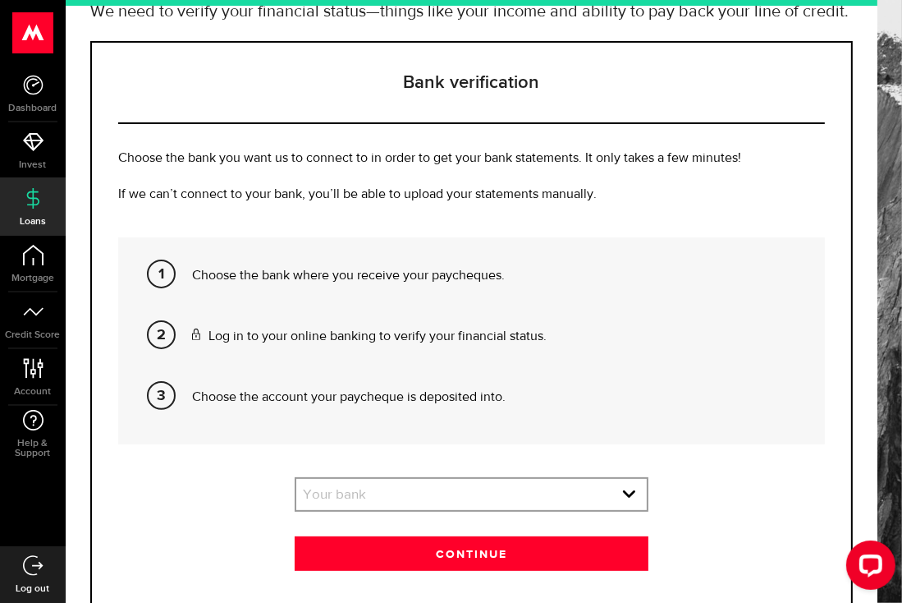
scroll to position [187, 0]
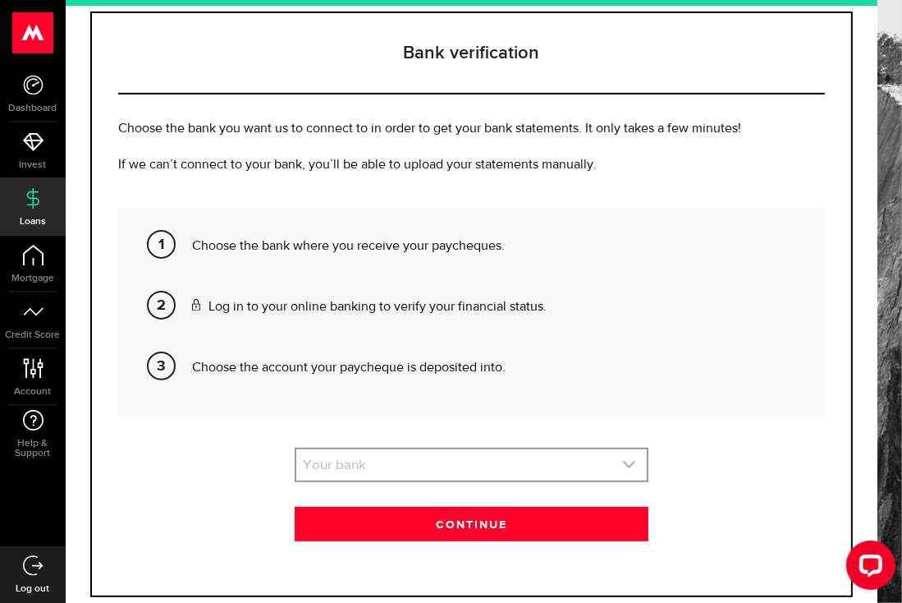
click at [618, 449] on link "expand select" at bounding box center [471, 464] width 351 height 31
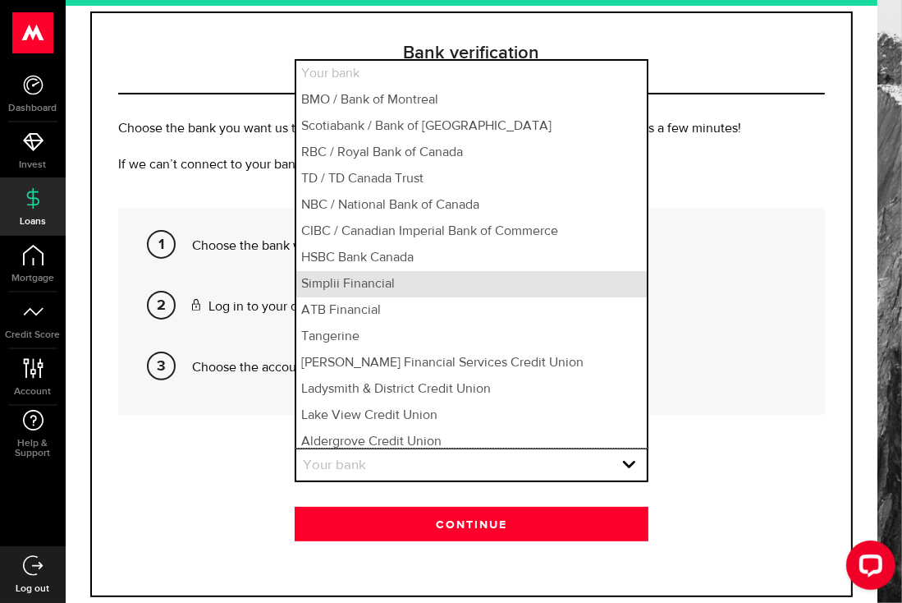
scroll to position [0, 0]
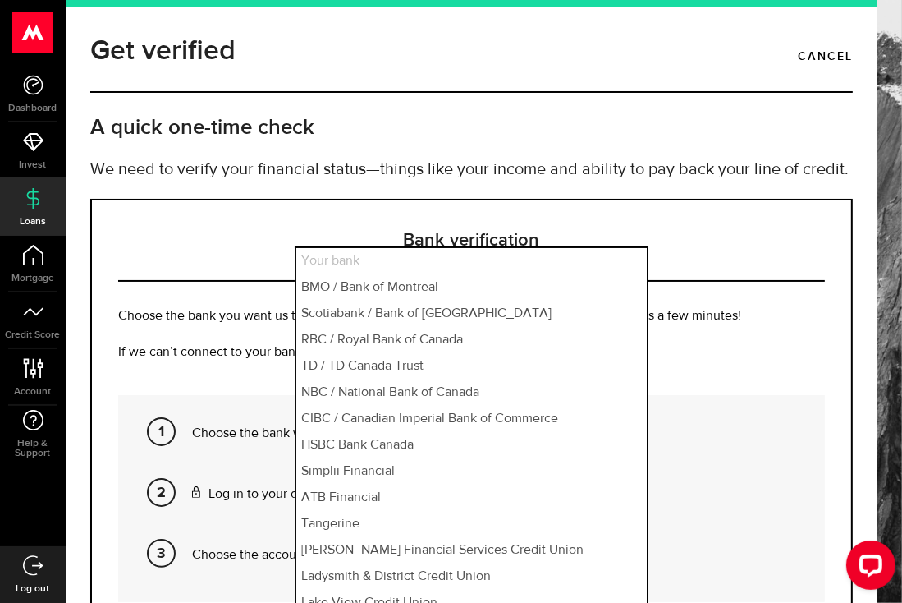
click at [761, 342] on p "If we can’t connect to your bank, you’ll be able to upload your statements manu…" at bounding box center [471, 352] width 707 height 20
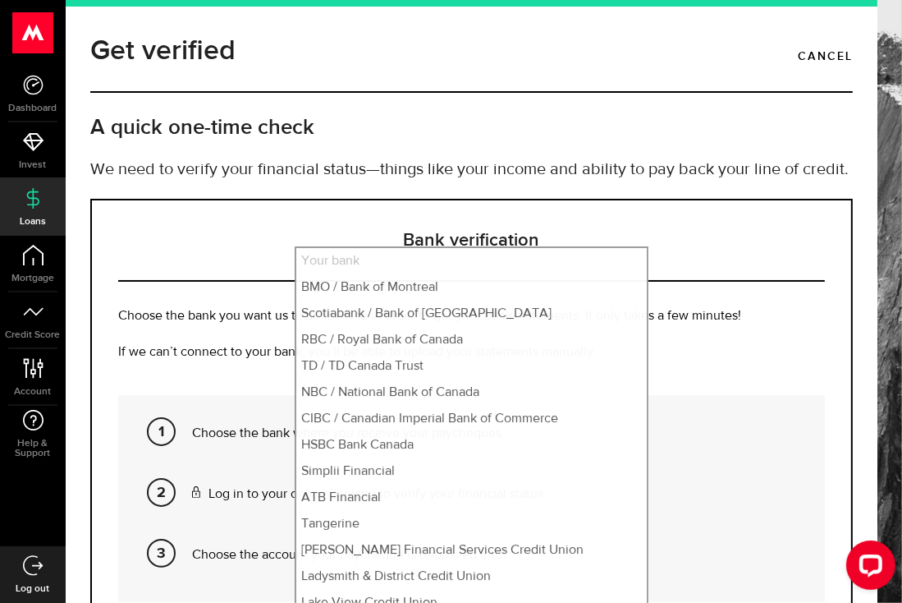
scroll to position [24, 0]
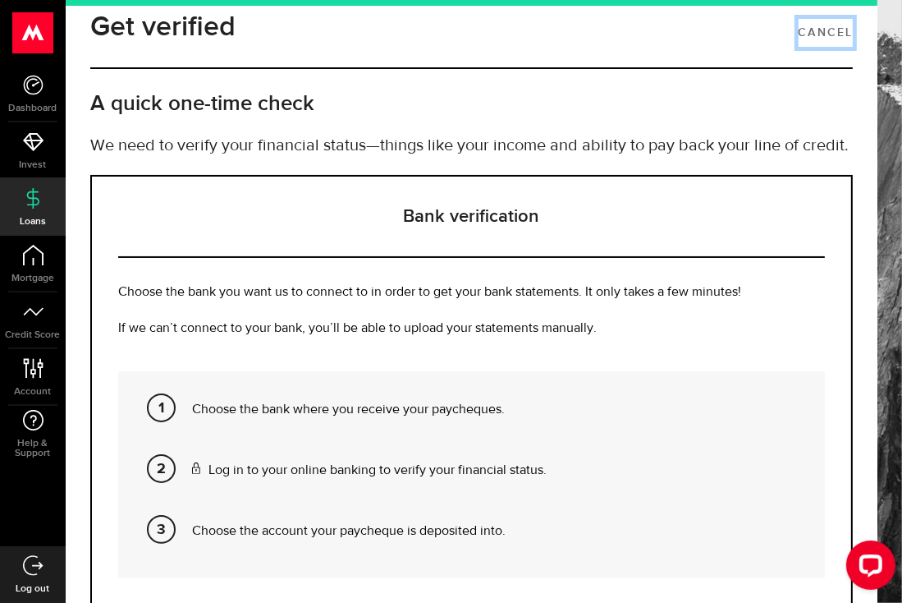
click at [837, 30] on link "Cancel" at bounding box center [826, 33] width 54 height 28
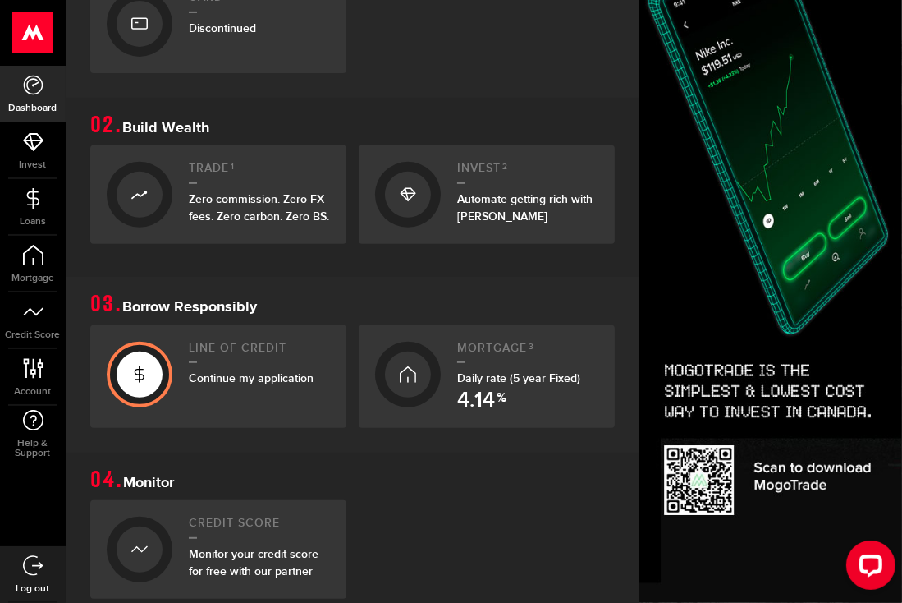
scroll to position [450, 0]
click at [210, 369] on div "Continue my application" at bounding box center [259, 377] width 141 height 17
